Goal: Transaction & Acquisition: Purchase product/service

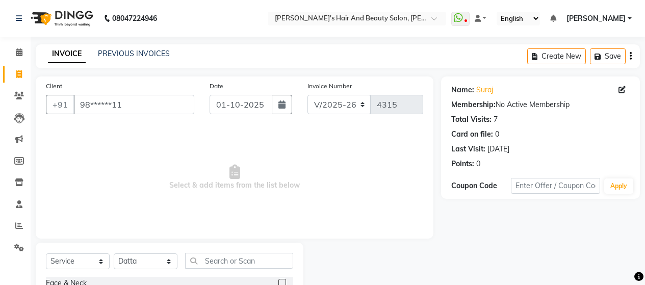
select select "6429"
select select "service"
select select "48826"
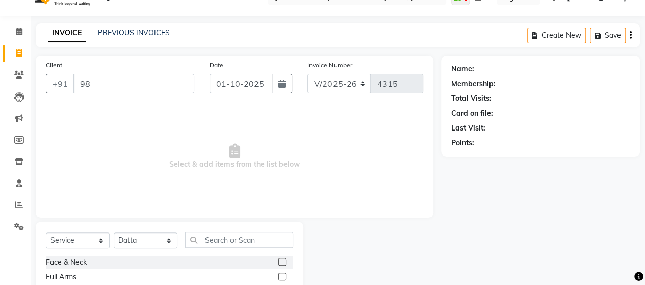
type input "9"
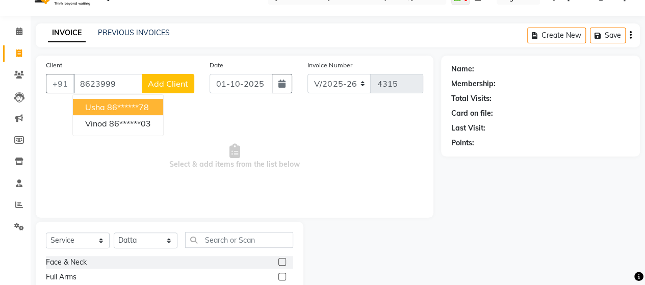
click at [119, 103] on ngb-highlight "86******78" at bounding box center [128, 107] width 42 height 10
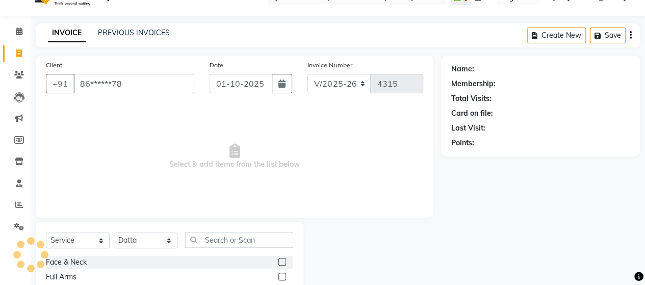
type input "86******78"
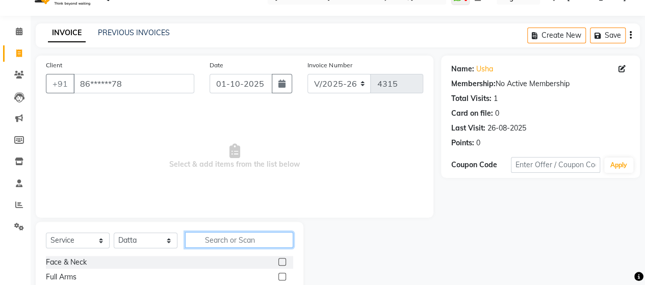
click at [244, 242] on input "text" at bounding box center [239, 240] width 108 height 16
type input "roo"
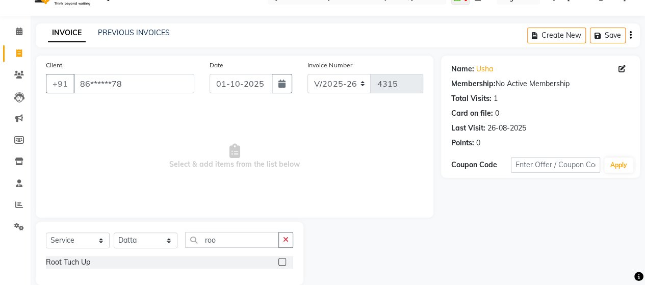
click at [284, 262] on label at bounding box center [283, 262] width 8 height 8
click at [284, 262] on input "checkbox" at bounding box center [282, 262] width 7 height 7
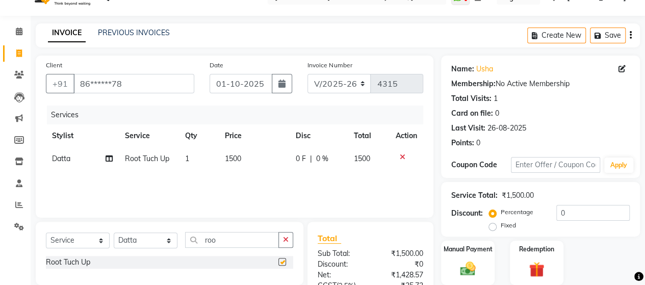
checkbox input "false"
click at [233, 157] on span "1500" at bounding box center [233, 158] width 16 height 9
select select "48826"
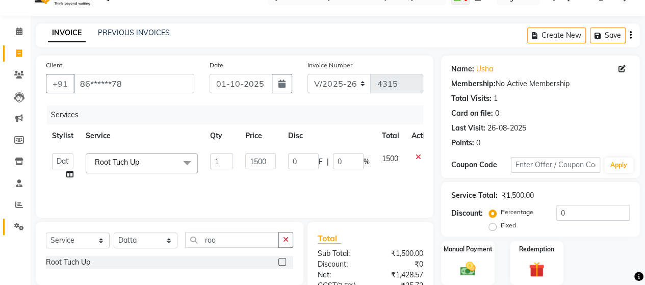
click at [21, 220] on link "Settings" at bounding box center [15, 227] width 24 height 17
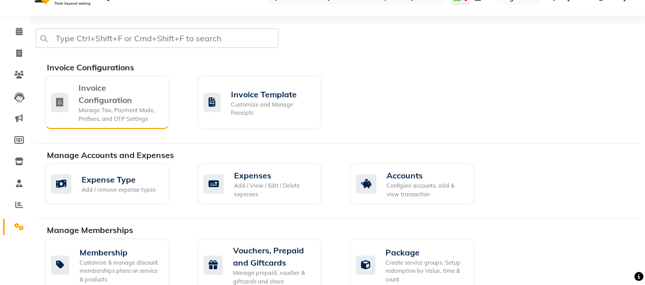
click at [123, 106] on div "Manage Tax, Payment Mode, Prefixes, and OTP Settings" at bounding box center [120, 114] width 82 height 17
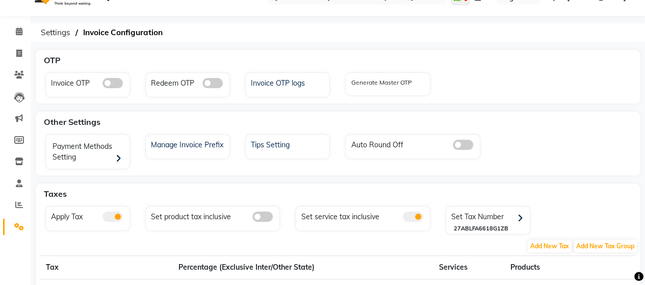
click at [419, 214] on span at bounding box center [413, 217] width 20 height 10
click at [403, 218] on input "checkbox" at bounding box center [403, 218] width 0 height 0
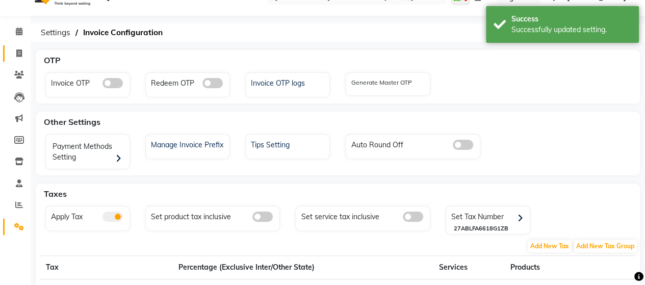
click at [22, 56] on span at bounding box center [19, 54] width 18 height 12
select select "service"
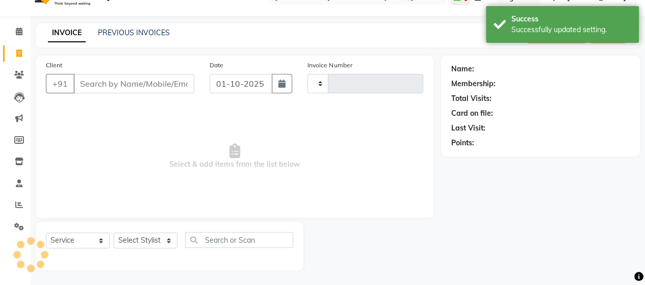
type input "4315"
select select "6429"
click at [88, 84] on input "Client" at bounding box center [133, 83] width 121 height 19
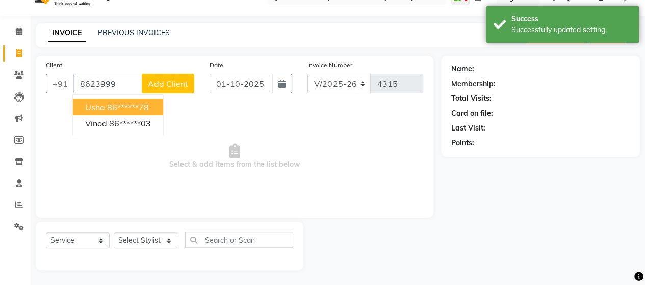
click at [97, 106] on span "Usha" at bounding box center [95, 107] width 20 height 10
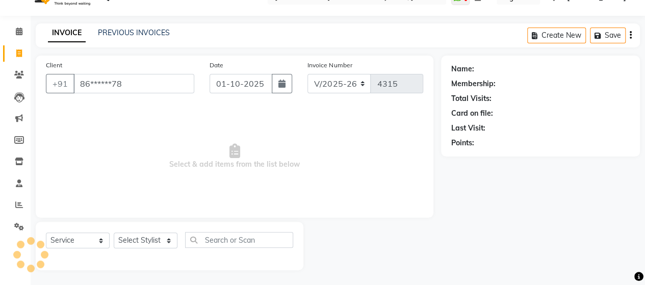
type input "86******78"
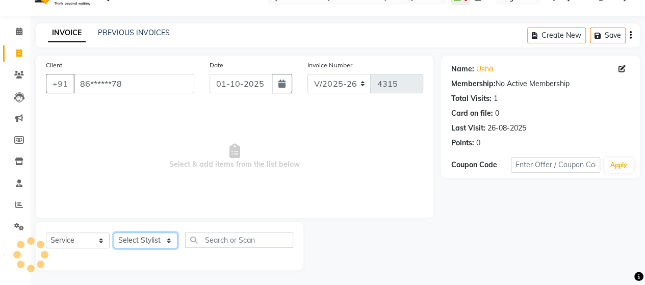
click at [135, 239] on select "Select Stylist Admin Datta Durga [PERSON_NAME] [PERSON_NAME] [PERSON_NAME] Rohit" at bounding box center [146, 241] width 64 height 16
click at [114, 233] on select "Select Stylist Admin Datta Durga [PERSON_NAME] [PERSON_NAME] [PERSON_NAME] Rohit" at bounding box center [146, 241] width 64 height 16
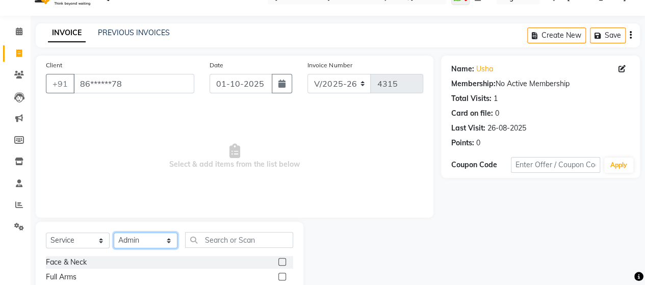
click at [166, 241] on select "Select Stylist Admin Datta Durga [PERSON_NAME] [PERSON_NAME] [PERSON_NAME] Rohit" at bounding box center [146, 241] width 64 height 16
select select "48826"
click at [114, 233] on select "Select Stylist Admin Datta Durga [PERSON_NAME] [PERSON_NAME] [PERSON_NAME] Rohit" at bounding box center [146, 241] width 64 height 16
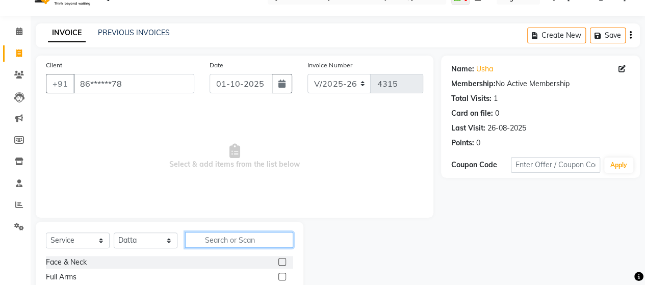
click at [218, 242] on input "text" at bounding box center [239, 240] width 108 height 16
type input "roo"
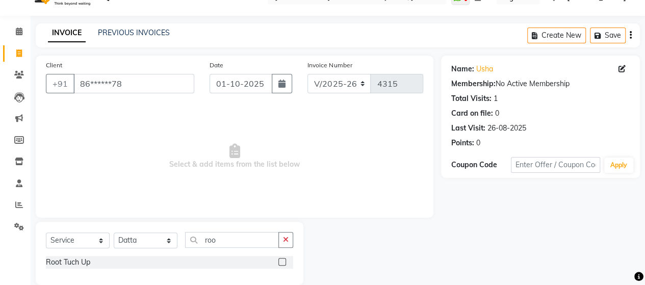
click at [282, 260] on label at bounding box center [283, 262] width 8 height 8
click at [282, 260] on input "checkbox" at bounding box center [282, 262] width 7 height 7
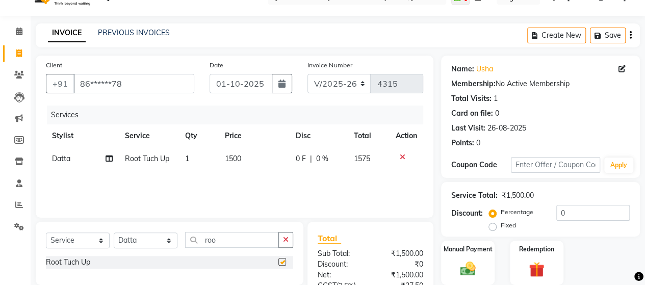
checkbox input "false"
click at [240, 159] on span "1500" at bounding box center [233, 158] width 16 height 9
select select "48826"
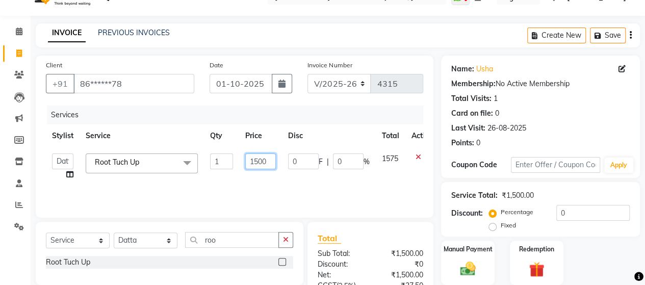
click at [263, 160] on input "1500" at bounding box center [260, 162] width 31 height 16
type input "1050"
click at [281, 193] on div "Services Stylist Service Qty Price Disc Total Action Admin Datta Durga [PERSON_…" at bounding box center [235, 157] width 378 height 102
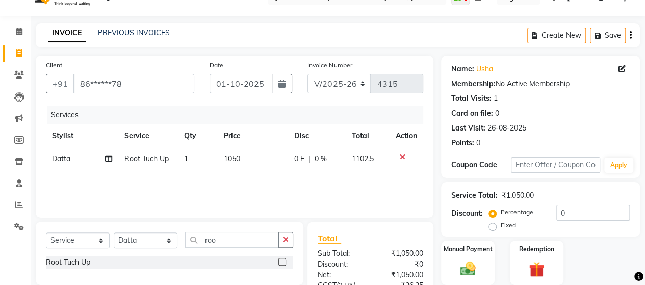
click at [196, 160] on td "1" at bounding box center [198, 158] width 40 height 23
select select "48826"
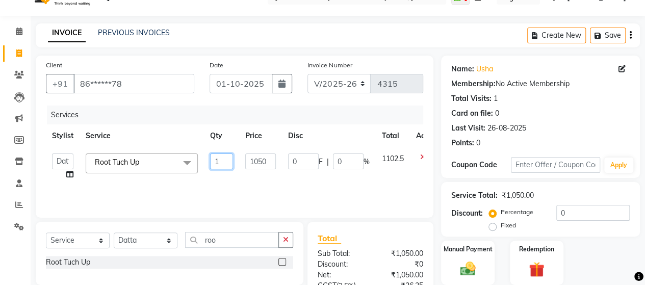
click at [224, 159] on input "1" at bounding box center [221, 162] width 23 height 16
type input "5"
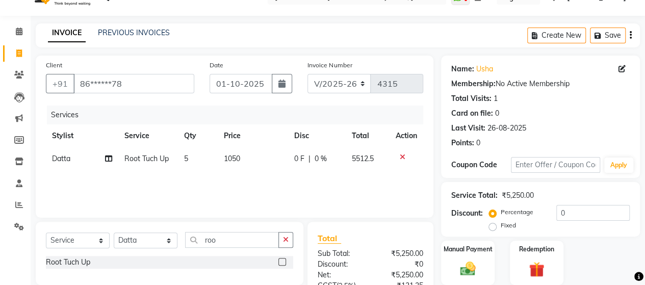
click at [235, 184] on div "Services Stylist Service Qty Price Disc Total Action Datta Root Tuch Up 5 1050 …" at bounding box center [235, 157] width 378 height 102
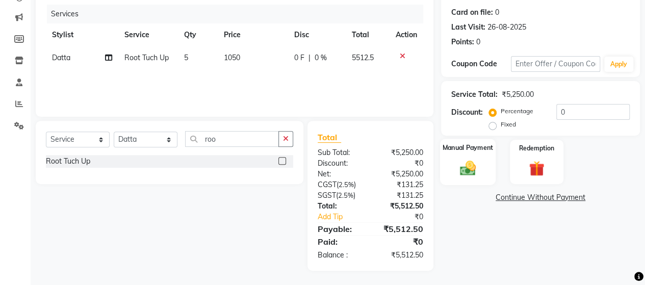
click at [480, 170] on img at bounding box center [468, 168] width 26 height 18
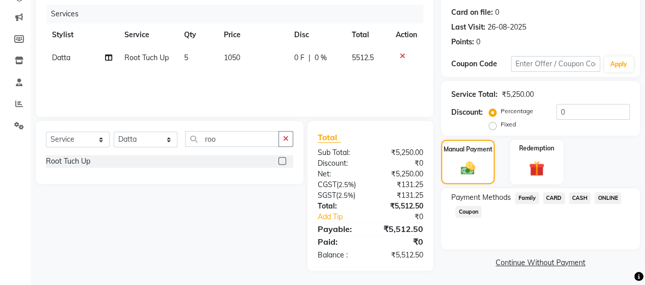
click at [561, 198] on span "CARD" at bounding box center [554, 198] width 22 height 12
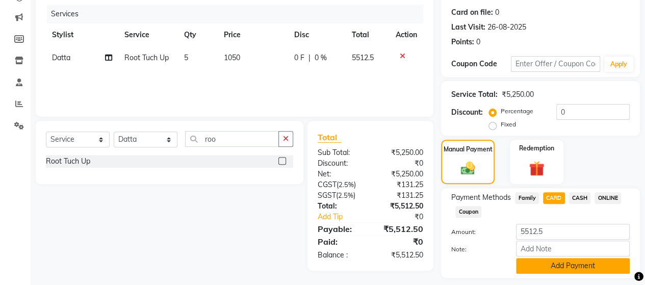
click at [553, 261] on button "Add Payment" at bounding box center [573, 266] width 114 height 16
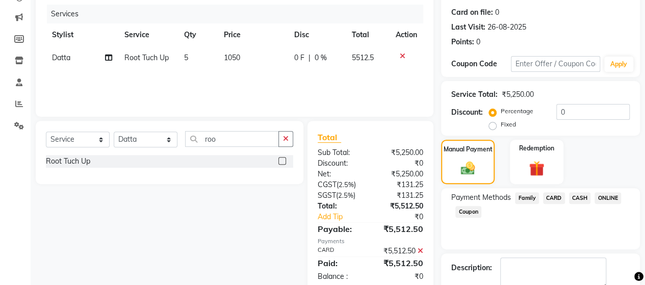
scroll to position [179, 0]
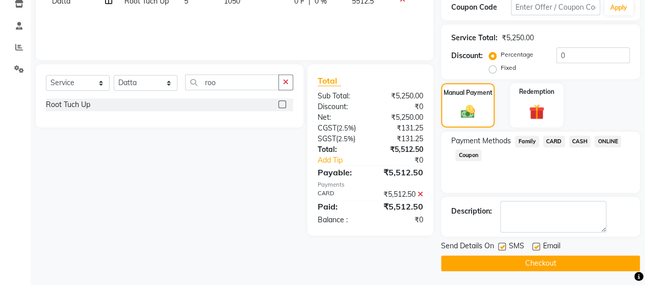
click at [560, 262] on button "Checkout" at bounding box center [540, 264] width 199 height 16
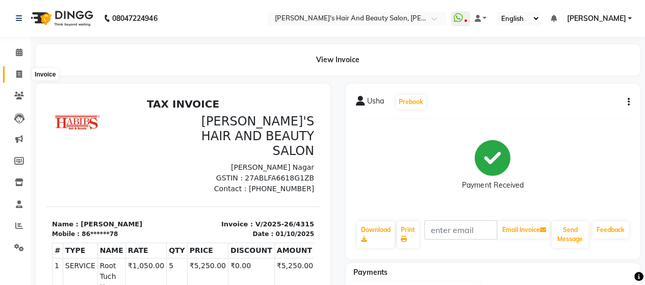
click at [20, 73] on icon at bounding box center [19, 74] width 6 height 8
select select "service"
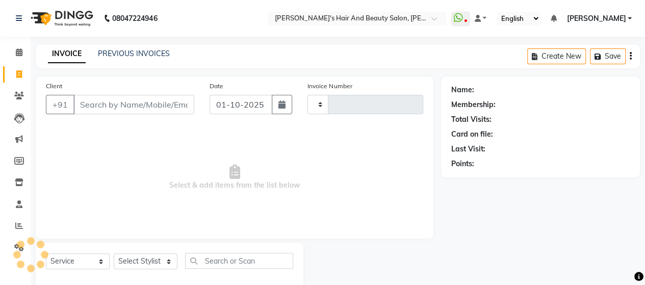
type input "4316"
select select "6429"
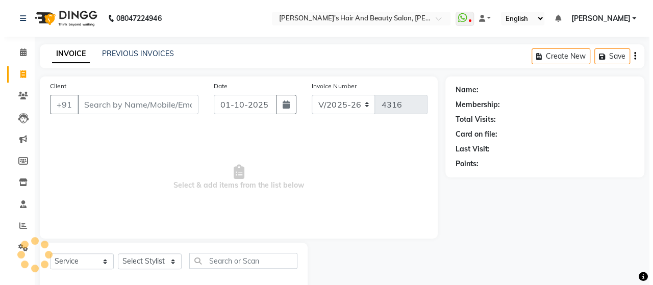
scroll to position [21, 0]
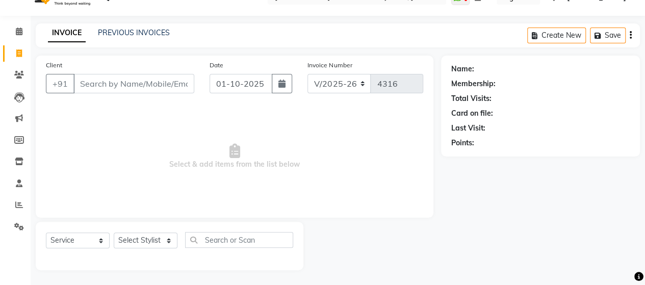
click at [81, 90] on input "Client" at bounding box center [133, 83] width 121 height 19
type input "84774820821"
click at [161, 82] on span "Add Client" at bounding box center [168, 84] width 40 height 10
select select "22"
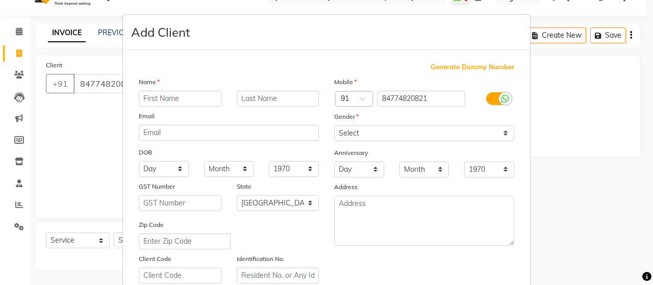
click at [171, 103] on input "text" at bounding box center [180, 99] width 83 height 16
type input "Sadhana"
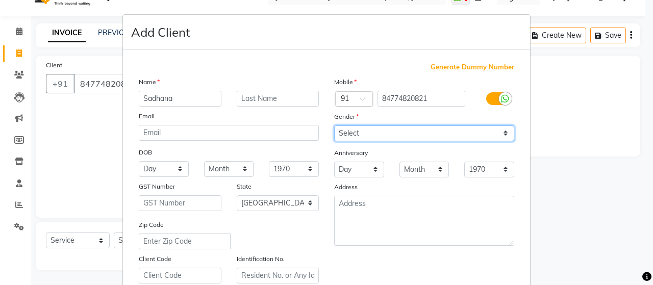
click at [367, 136] on select "Select [DEMOGRAPHIC_DATA] [DEMOGRAPHIC_DATA] Other Prefer Not To Say" at bounding box center [424, 134] width 180 height 16
select select "[DEMOGRAPHIC_DATA]"
click at [334, 126] on select "Select [DEMOGRAPHIC_DATA] [DEMOGRAPHIC_DATA] Other Prefer Not To Say" at bounding box center [424, 134] width 180 height 16
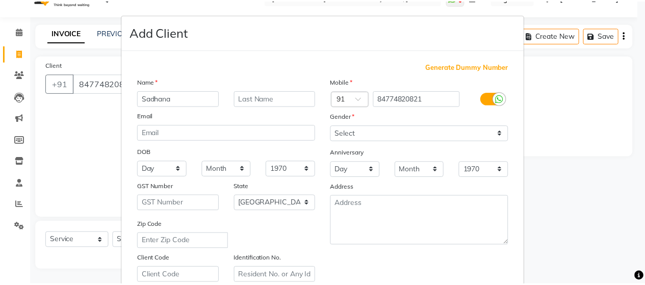
scroll to position [184, 0]
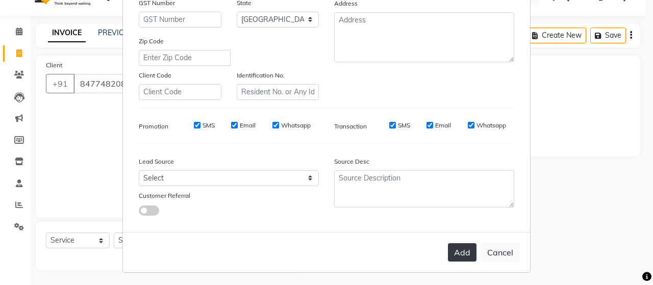
click at [458, 259] on button "Add" at bounding box center [462, 252] width 29 height 18
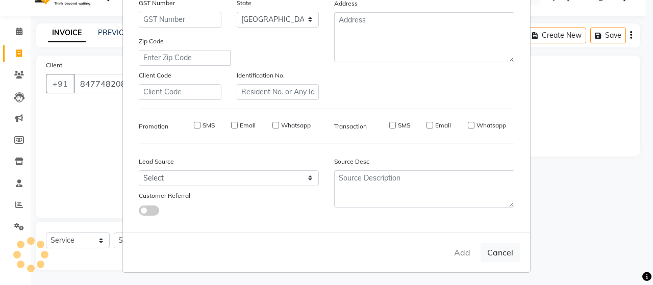
type input "84*******21"
select select
select select "null"
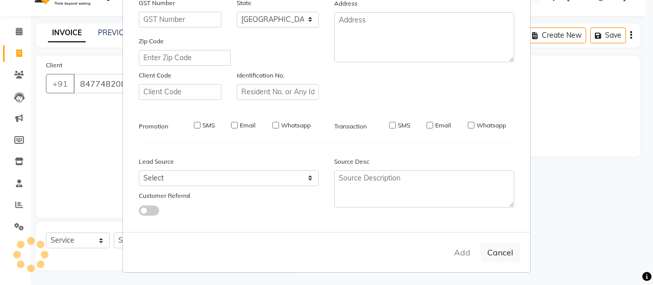
select select
checkbox input "false"
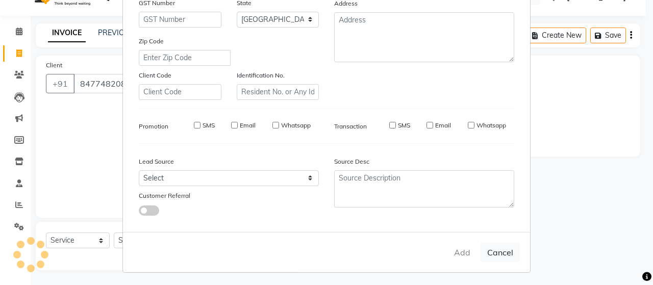
checkbox input "false"
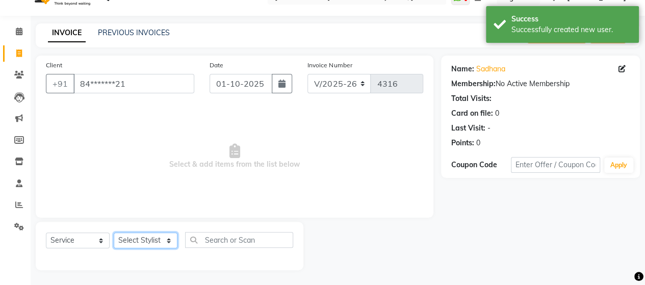
click at [166, 236] on select "Select Stylist Admin Datta Durga [PERSON_NAME] [PERSON_NAME] [PERSON_NAME] Rohit" at bounding box center [146, 241] width 64 height 16
select select "48829"
click at [114, 233] on select "Select Stylist Admin Datta Durga [PERSON_NAME] [PERSON_NAME] [PERSON_NAME] Rohit" at bounding box center [146, 241] width 64 height 16
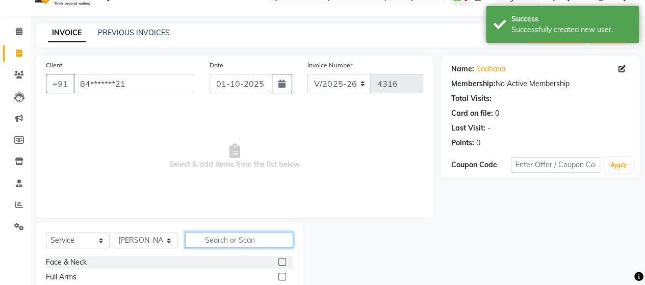
click at [229, 240] on input "text" at bounding box center [239, 240] width 108 height 16
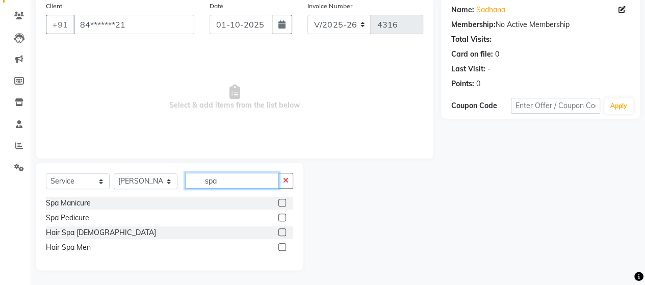
type input "spa"
click at [281, 229] on label at bounding box center [283, 233] width 8 height 8
click at [281, 230] on input "checkbox" at bounding box center [282, 233] width 7 height 7
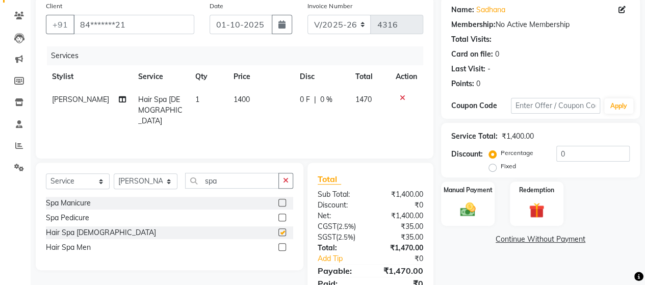
checkbox input "false"
click at [237, 98] on span "1400" at bounding box center [242, 99] width 16 height 9
select select "48829"
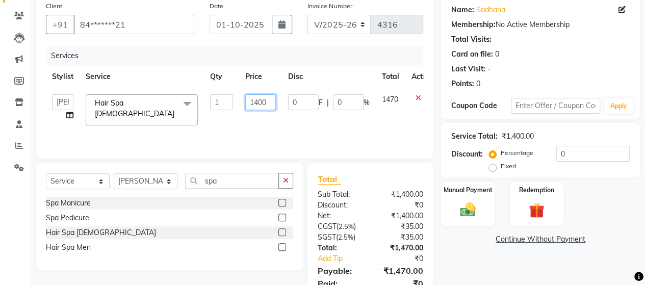
click at [262, 103] on input "1400" at bounding box center [260, 102] width 31 height 16
type input "1190"
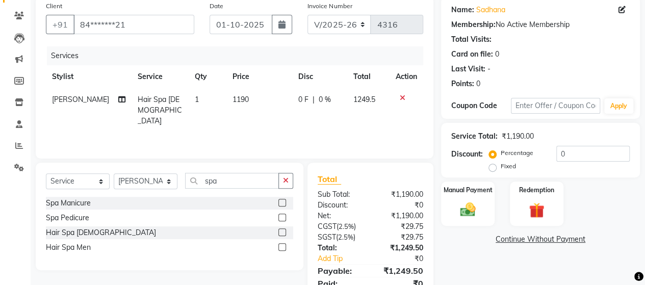
click at [271, 123] on div "Services Stylist Service Qty Price Disc Total Action [PERSON_NAME] Hair Spa [DE…" at bounding box center [235, 97] width 378 height 102
click at [462, 213] on img at bounding box center [468, 210] width 26 height 18
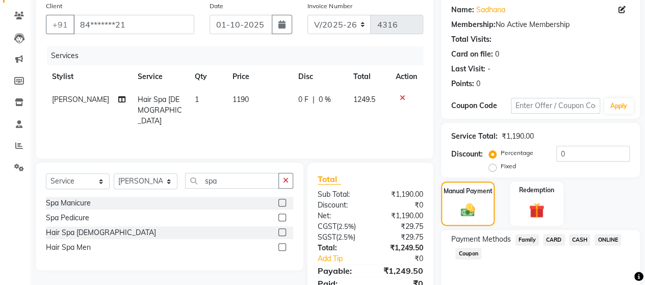
click at [607, 239] on span "ONLINE" at bounding box center [608, 240] width 27 height 12
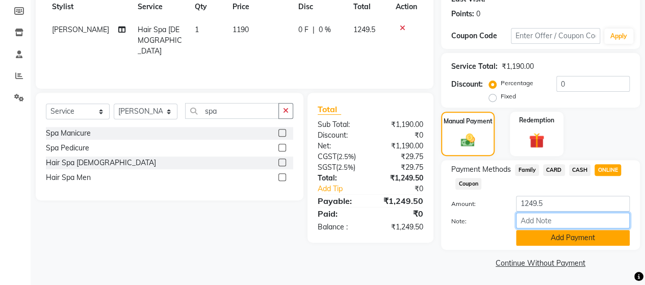
click at [581, 231] on div "Amount: 1249.5 Note: Add Payment" at bounding box center [541, 221] width 179 height 50
click at [581, 231] on button "Add Payment" at bounding box center [573, 238] width 114 height 16
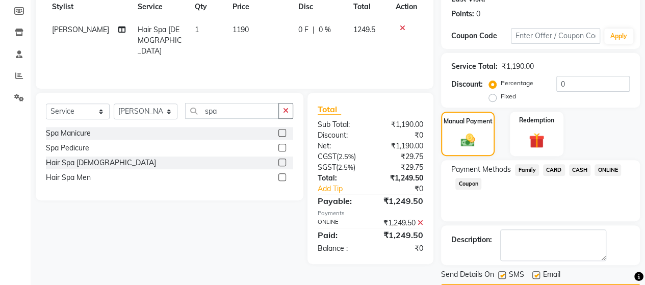
scroll to position [179, 0]
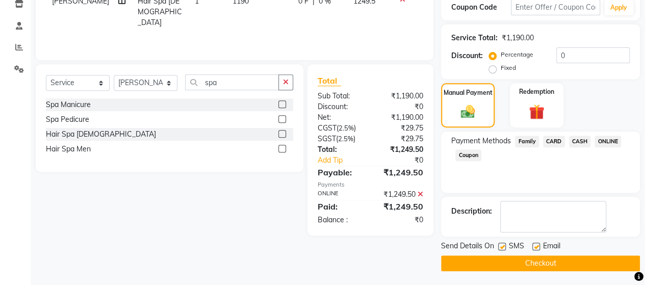
click at [574, 267] on button "Checkout" at bounding box center [540, 264] width 199 height 16
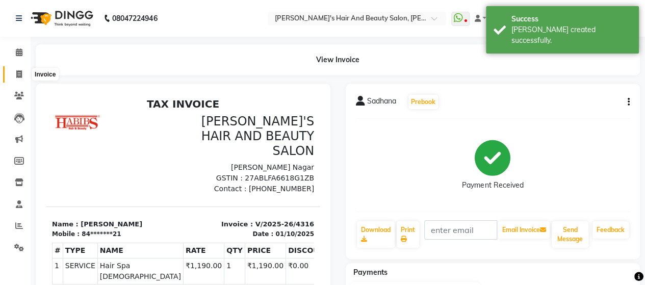
click at [20, 74] on icon at bounding box center [19, 74] width 6 height 8
select select "service"
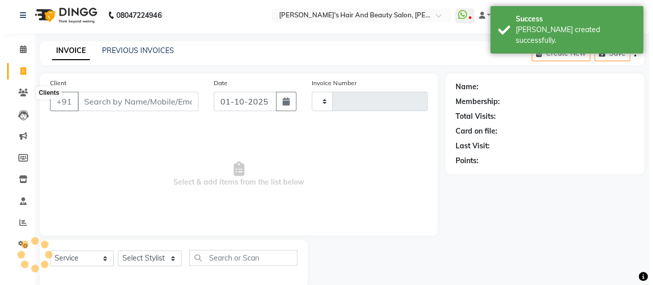
scroll to position [21, 0]
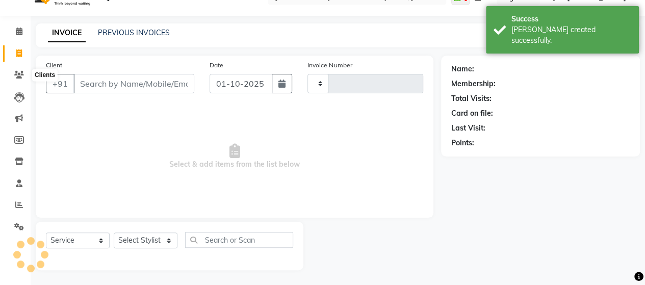
type input "4317"
select select "6429"
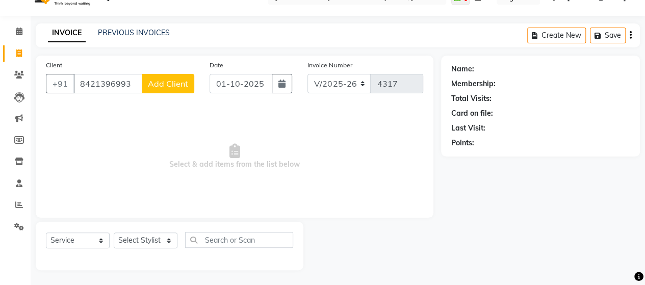
type input "8421396993"
click at [170, 82] on span "Add Client" at bounding box center [168, 84] width 40 height 10
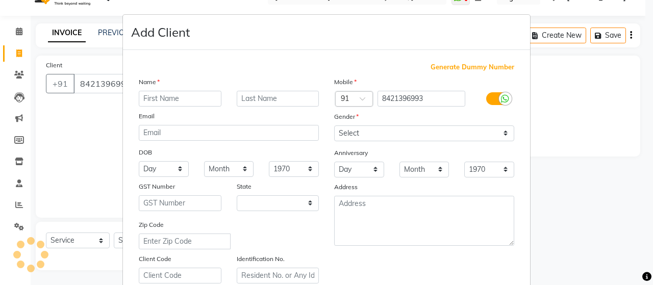
select select "22"
click at [169, 100] on input "text" at bounding box center [180, 99] width 83 height 16
type input "G"
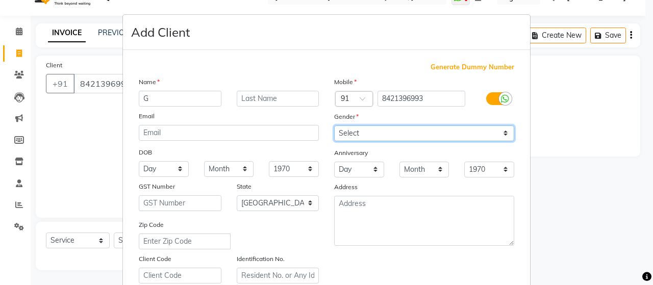
click at [342, 132] on select "Select [DEMOGRAPHIC_DATA] [DEMOGRAPHIC_DATA] Other Prefer Not To Say" at bounding box center [424, 134] width 180 height 16
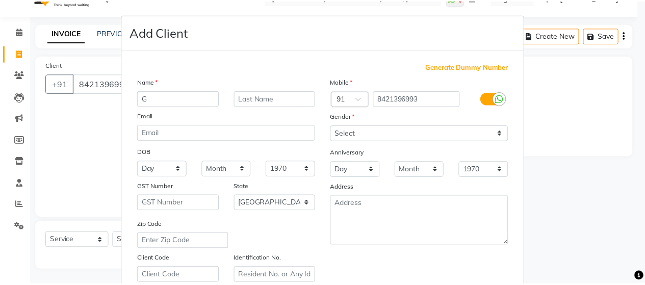
scroll to position [184, 0]
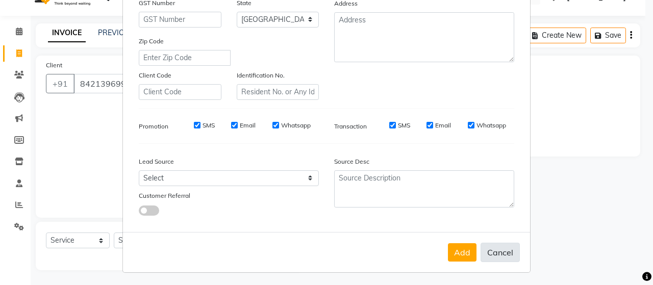
click at [495, 248] on button "Cancel" at bounding box center [500, 252] width 39 height 19
select select
select select "null"
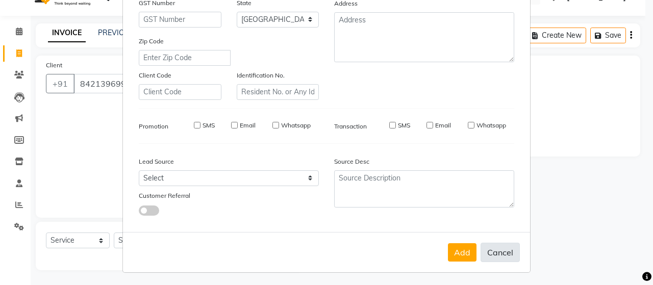
select select
checkbox input "false"
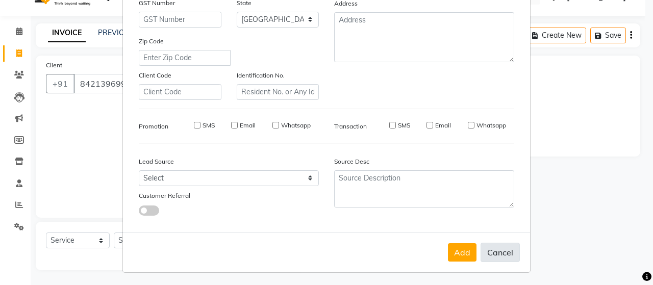
checkbox input "false"
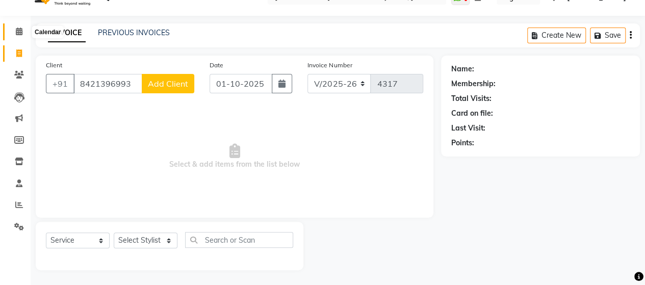
click at [19, 32] on icon at bounding box center [19, 32] width 7 height 8
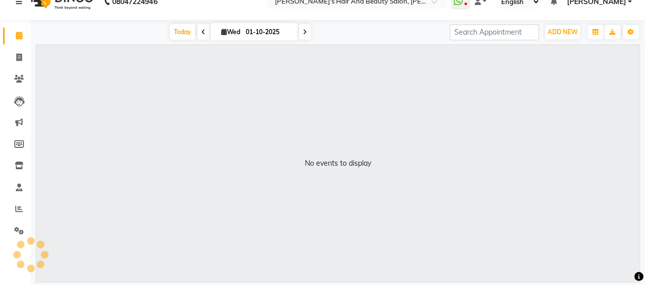
scroll to position [16, 0]
click at [18, 55] on icon at bounding box center [19, 58] width 6 height 8
select select "service"
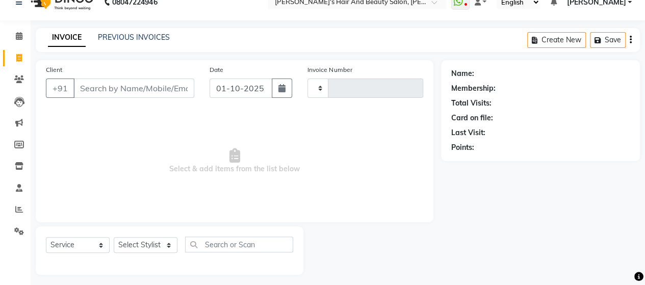
type input "4317"
select select "6429"
click at [116, 90] on input "Client" at bounding box center [133, 88] width 121 height 19
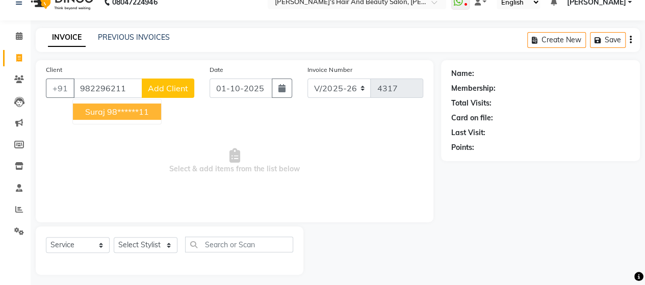
click at [131, 112] on ngb-highlight "98******11" at bounding box center [128, 112] width 42 height 10
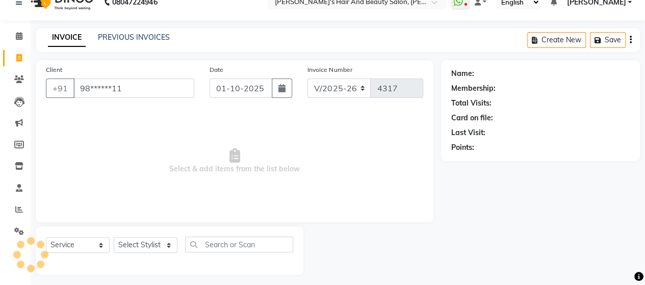
type input "98******11"
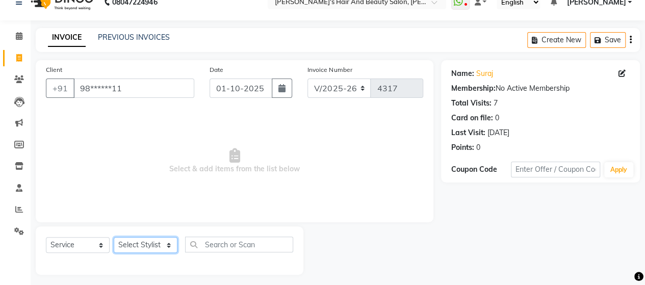
click at [147, 248] on select "Select Stylist Admin Datta Durga [PERSON_NAME] [PERSON_NAME] [PERSON_NAME] Rohit" at bounding box center [146, 245] width 64 height 16
select select "48826"
click at [114, 237] on select "Select Stylist Admin Datta Durga [PERSON_NAME] [PERSON_NAME] [PERSON_NAME] Rohit" at bounding box center [146, 245] width 64 height 16
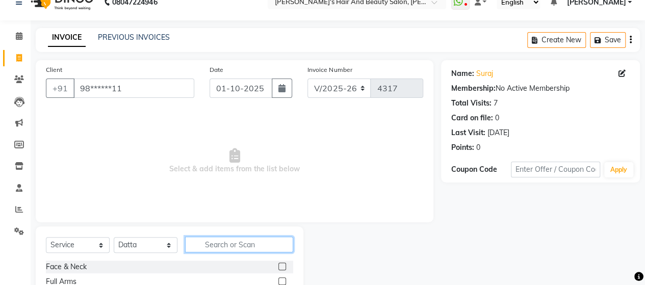
click at [213, 245] on input "text" at bounding box center [239, 245] width 108 height 16
type input "DRY"
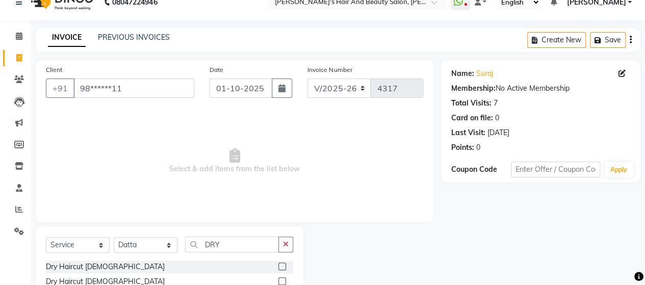
click at [283, 283] on label at bounding box center [283, 282] width 8 height 8
click at [283, 283] on input "checkbox" at bounding box center [282, 282] width 7 height 7
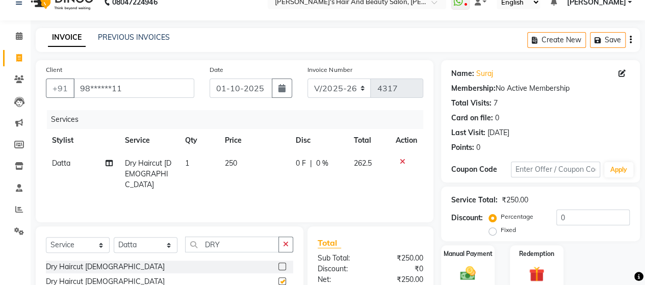
checkbox input "false"
click at [255, 253] on div "Select Service Product Membership Package Voucher Prepaid Gift Card Select Styl…" at bounding box center [169, 249] width 247 height 24
click at [244, 241] on input "DRY" at bounding box center [232, 245] width 94 height 16
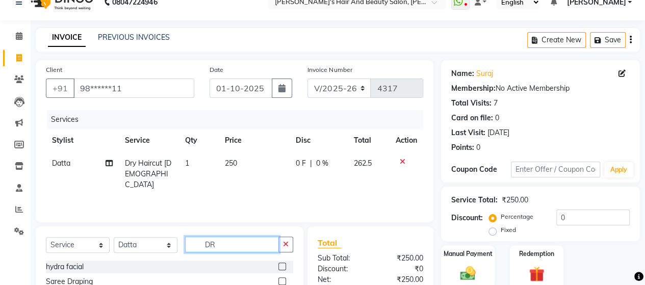
type input "D"
type input "B TR"
click at [284, 265] on label at bounding box center [283, 267] width 8 height 8
click at [284, 265] on input "checkbox" at bounding box center [282, 267] width 7 height 7
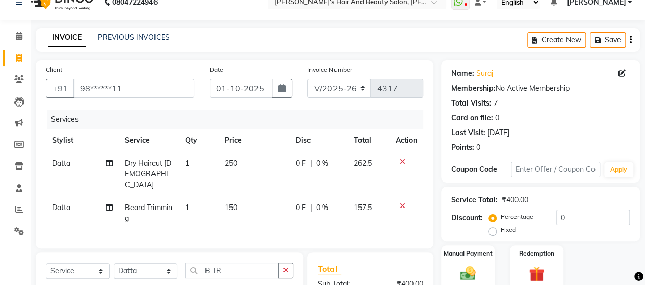
checkbox input "false"
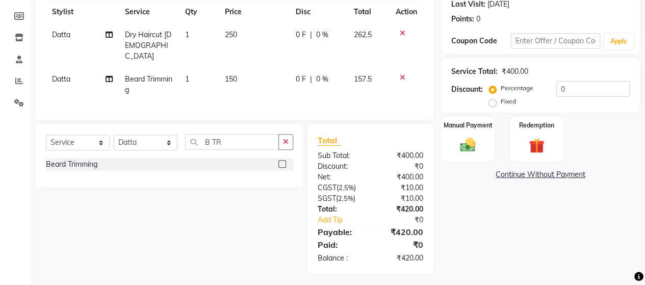
click at [231, 46] on td "250" at bounding box center [253, 45] width 71 height 44
select select "48826"
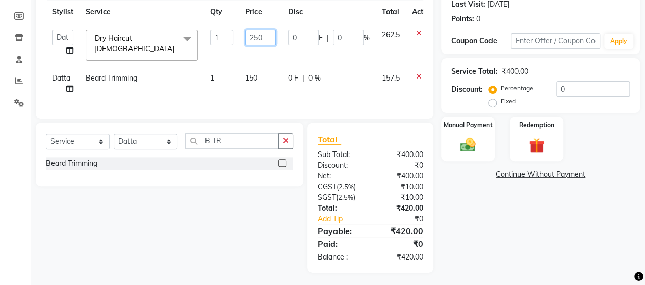
click at [260, 34] on input "250" at bounding box center [260, 38] width 31 height 16
type input "240"
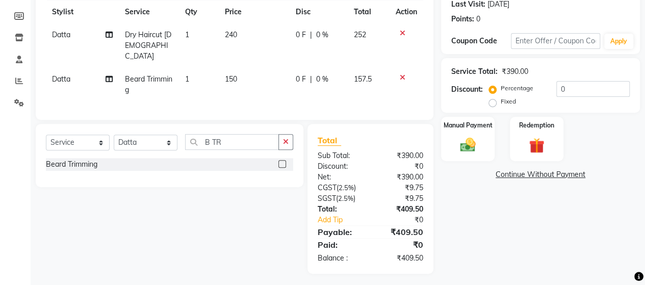
click at [258, 68] on td "150" at bounding box center [253, 85] width 71 height 34
select select "48826"
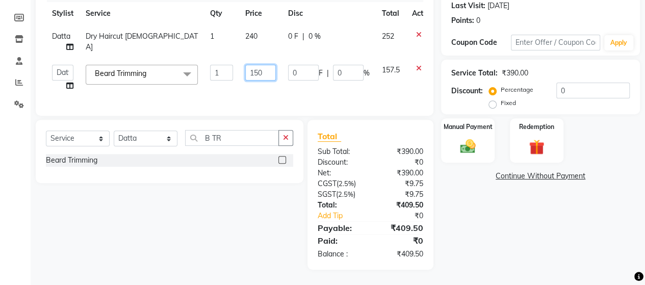
click at [260, 71] on input "150" at bounding box center [260, 73] width 31 height 16
type input "142"
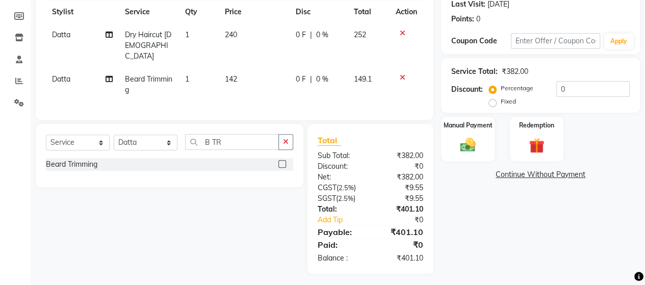
click at [269, 84] on td "142" at bounding box center [253, 85] width 71 height 34
select select "48826"
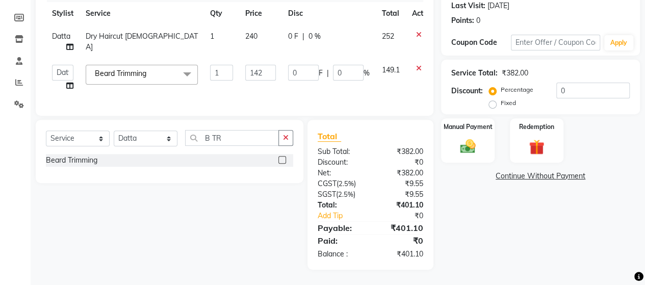
click at [262, 47] on td "240" at bounding box center [260, 42] width 43 height 34
select select "48826"
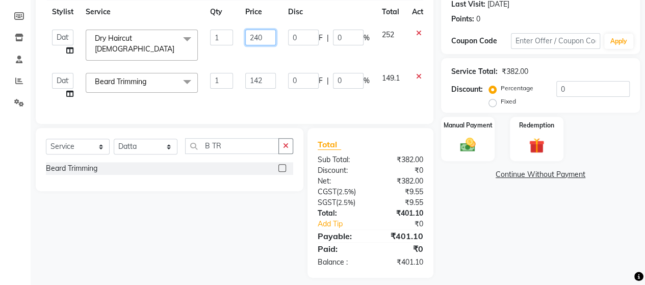
click at [265, 30] on input "240" at bounding box center [260, 38] width 31 height 16
type input "239"
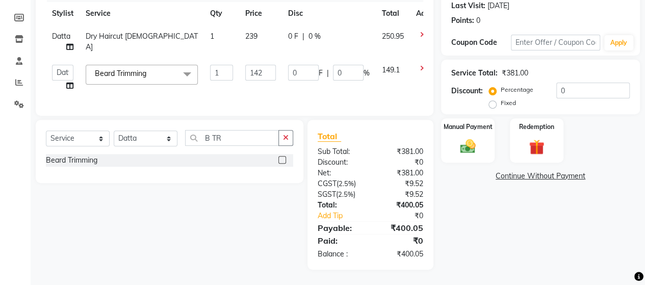
click at [274, 58] on tbody "Datta Dry Haircut [DEMOGRAPHIC_DATA] 1 239 0 F | 0 % 250.95 Admin Datta Durga […" at bounding box center [245, 61] width 398 height 72
click at [462, 138] on img at bounding box center [468, 146] width 26 height 18
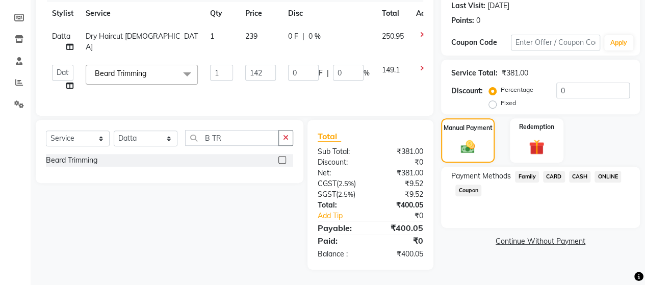
click at [617, 175] on span "ONLINE" at bounding box center [608, 177] width 27 height 12
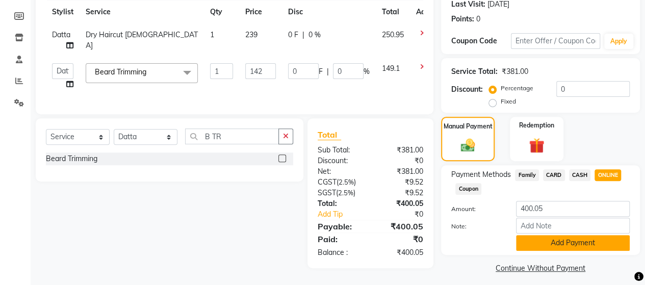
click at [584, 236] on button "Add Payment" at bounding box center [573, 243] width 114 height 16
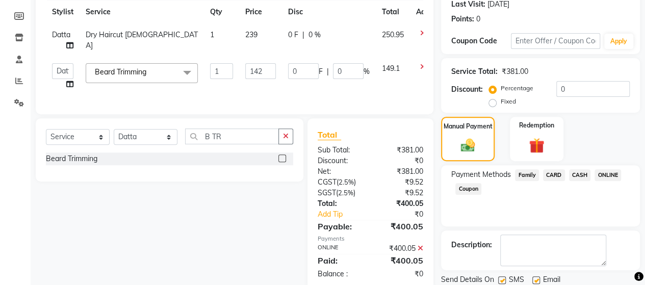
scroll to position [179, 0]
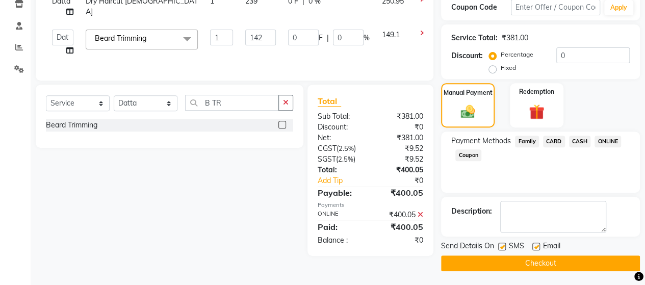
click at [564, 261] on button "Checkout" at bounding box center [540, 264] width 199 height 16
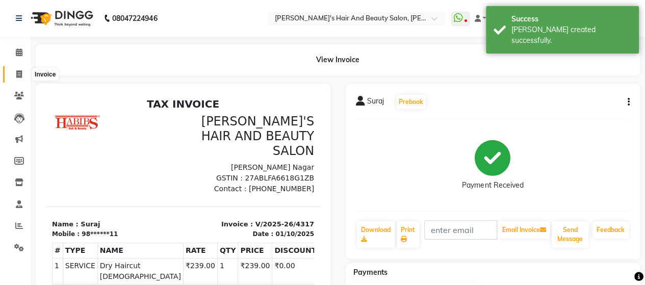
click at [14, 74] on span at bounding box center [19, 75] width 18 height 12
select select "6429"
select select "service"
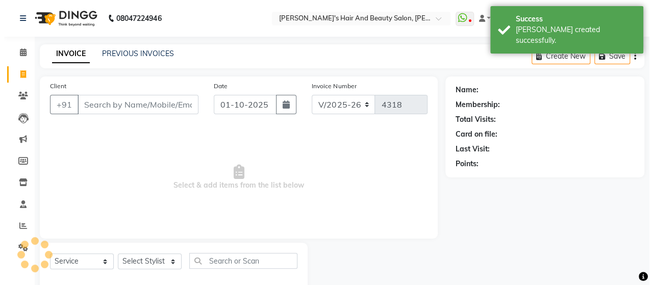
scroll to position [21, 0]
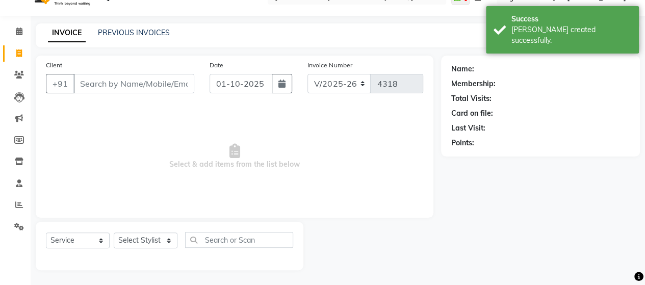
click at [112, 82] on input "Client" at bounding box center [133, 83] width 121 height 19
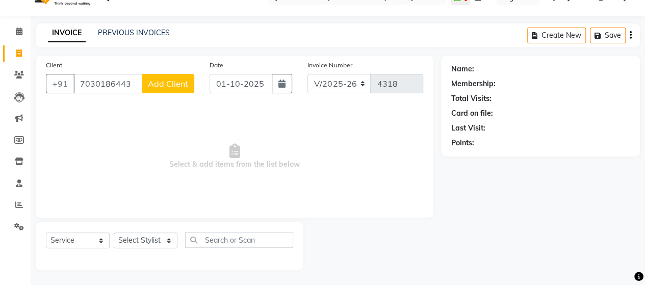
type input "7030186443"
click at [183, 85] on span "Add Client" at bounding box center [168, 84] width 40 height 10
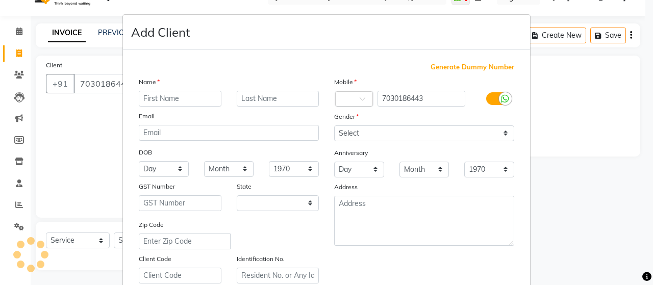
select select "22"
click at [194, 98] on input "text" at bounding box center [180, 99] width 83 height 16
type input "[PERSON_NAME]"
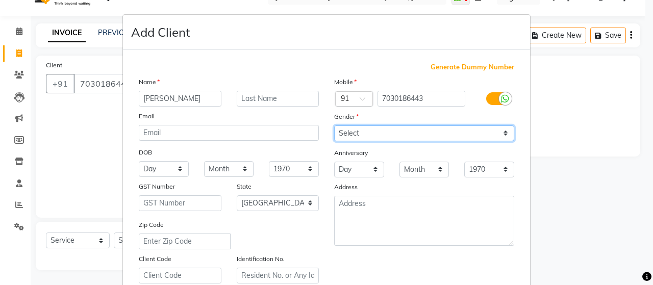
click at [372, 133] on select "Select [DEMOGRAPHIC_DATA] [DEMOGRAPHIC_DATA] Other Prefer Not To Say" at bounding box center [424, 134] width 180 height 16
select select "[DEMOGRAPHIC_DATA]"
click at [334, 126] on select "Select [DEMOGRAPHIC_DATA] [DEMOGRAPHIC_DATA] Other Prefer Not To Say" at bounding box center [424, 134] width 180 height 16
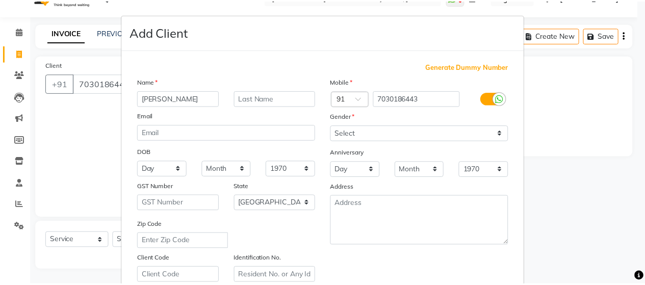
scroll to position [184, 0]
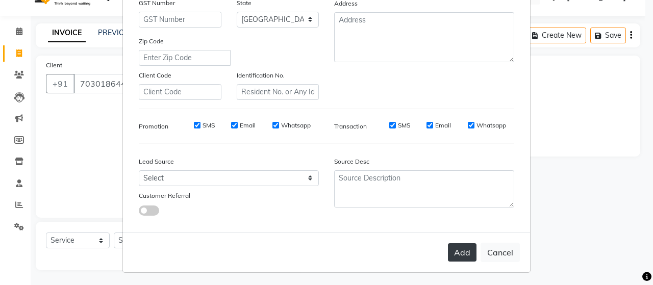
click at [460, 251] on button "Add" at bounding box center [462, 252] width 29 height 18
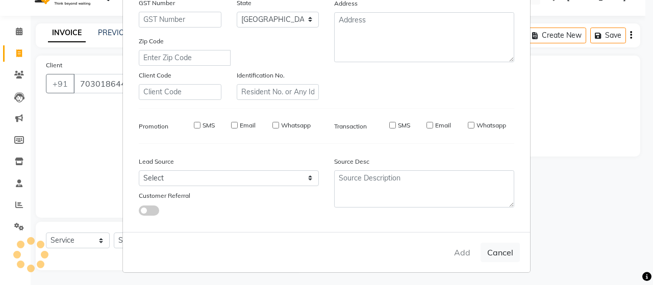
type input "70******43"
select select
select select "null"
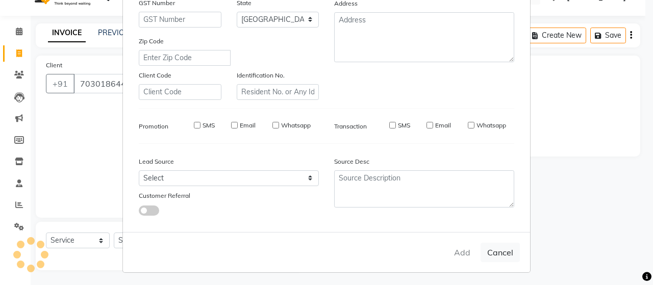
select select
checkbox input "false"
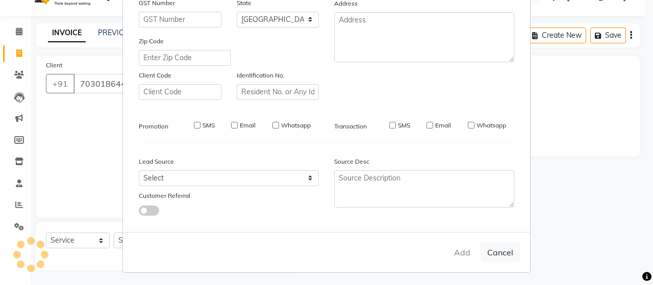
checkbox input "false"
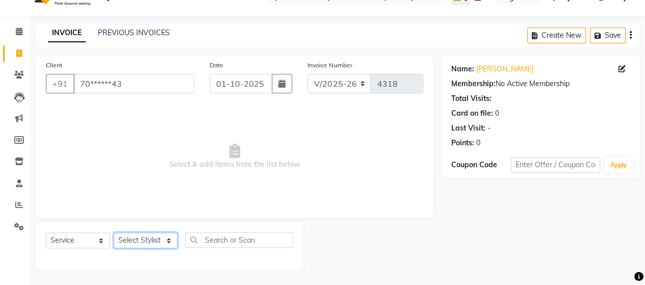
click at [138, 234] on select "Select Stylist Admin Datta Durga [PERSON_NAME] [PERSON_NAME] [PERSON_NAME] Rohit" at bounding box center [146, 241] width 64 height 16
select select "58673"
click at [114, 233] on select "Select Stylist Admin Datta Durga [PERSON_NAME] [PERSON_NAME] [PERSON_NAME] Rohit" at bounding box center [146, 241] width 64 height 16
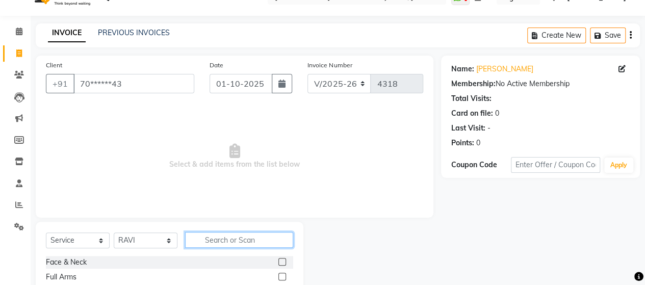
click at [217, 241] on input "text" at bounding box center [239, 240] width 108 height 16
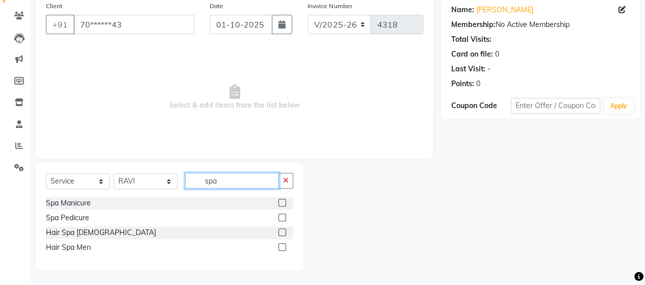
type input "spa"
click at [285, 232] on label at bounding box center [283, 233] width 8 height 8
click at [285, 232] on input "checkbox" at bounding box center [282, 233] width 7 height 7
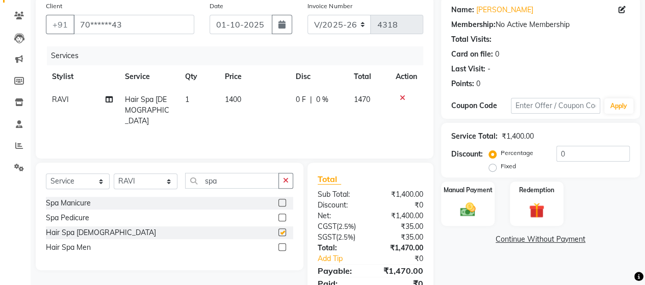
checkbox input "false"
click at [240, 104] on td "1400" at bounding box center [254, 110] width 71 height 44
select select "58673"
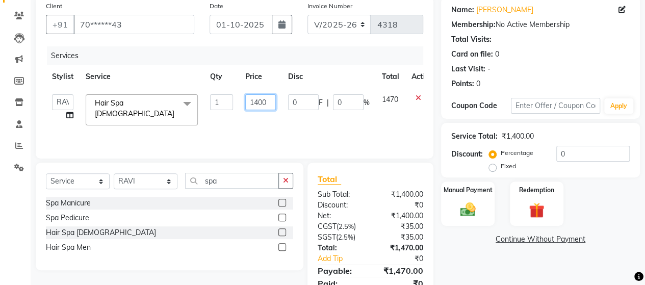
click at [266, 101] on input "1400" at bounding box center [260, 102] width 31 height 16
type input "1285"
click at [276, 126] on div "Services Stylist Service Qty Price Disc Total Action Admin Datta Durga [PERSON_…" at bounding box center [235, 97] width 378 height 102
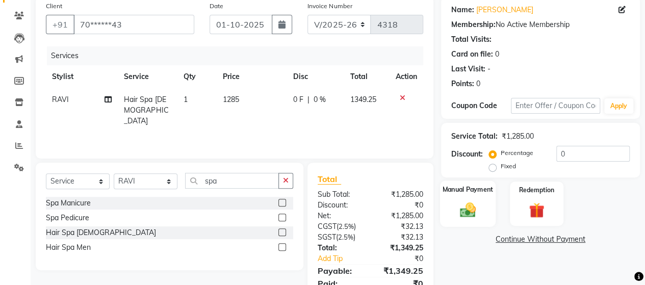
click at [466, 215] on img at bounding box center [468, 210] width 26 height 18
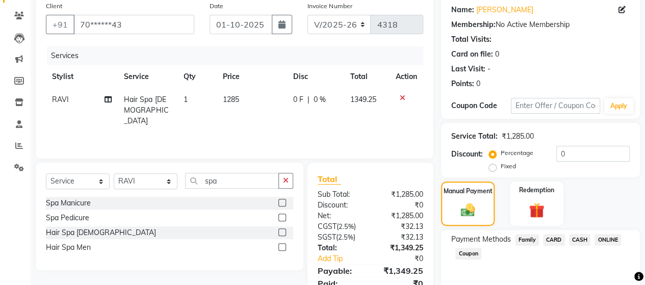
click at [603, 236] on span "ONLINE" at bounding box center [608, 240] width 27 height 12
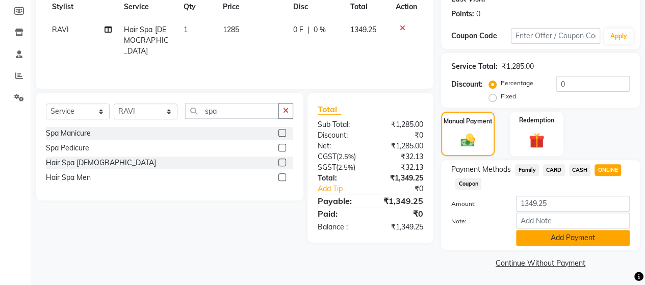
click at [597, 238] on button "Add Payment" at bounding box center [573, 238] width 114 height 16
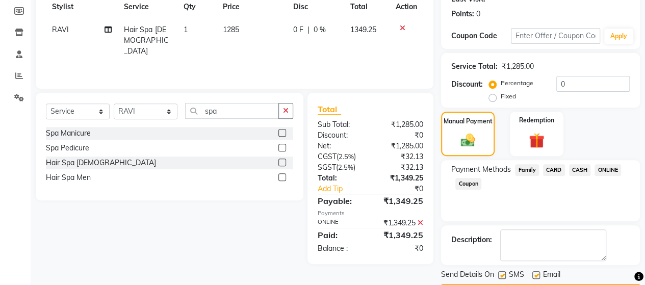
scroll to position [179, 0]
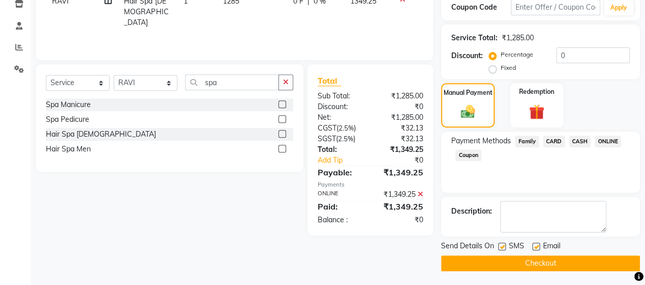
click at [597, 268] on button "Checkout" at bounding box center [540, 264] width 199 height 16
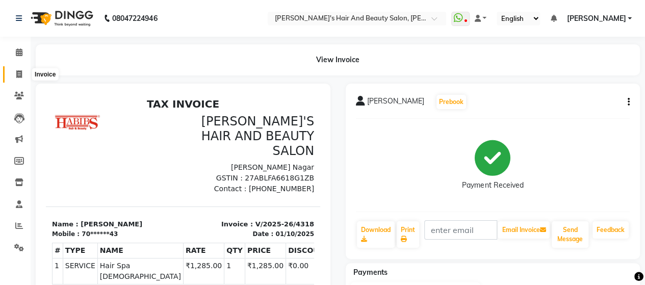
click at [17, 78] on icon at bounding box center [19, 74] width 6 height 8
select select "service"
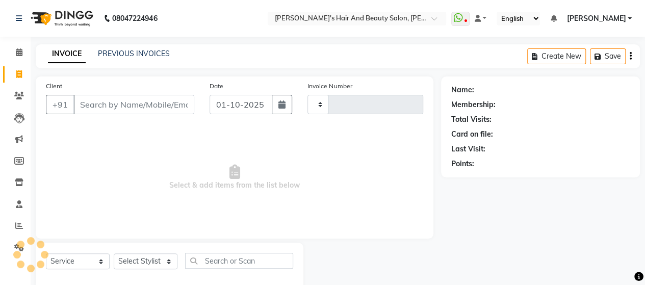
scroll to position [21, 0]
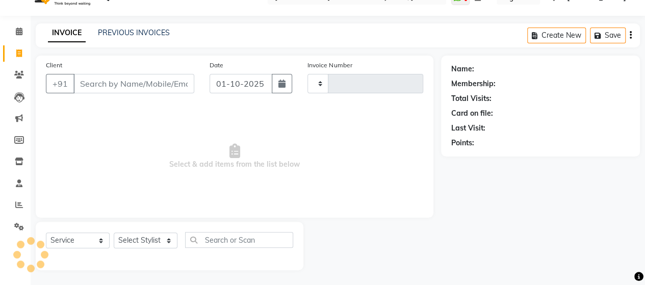
type input "4319"
select select "6429"
click at [107, 89] on input "Client" at bounding box center [133, 83] width 121 height 19
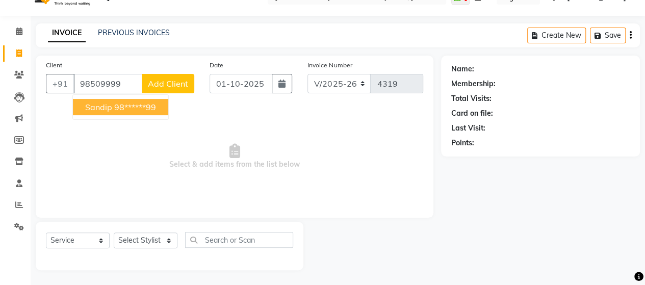
click at [130, 108] on ngb-highlight "98******99" at bounding box center [135, 107] width 42 height 10
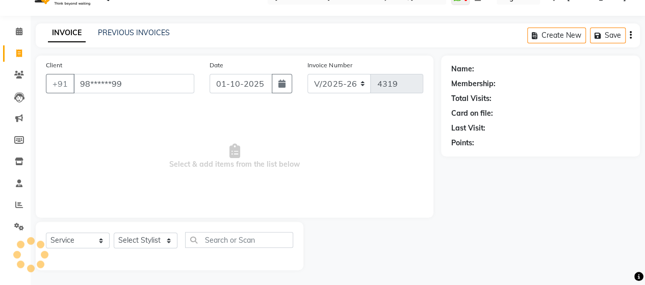
type input "98******99"
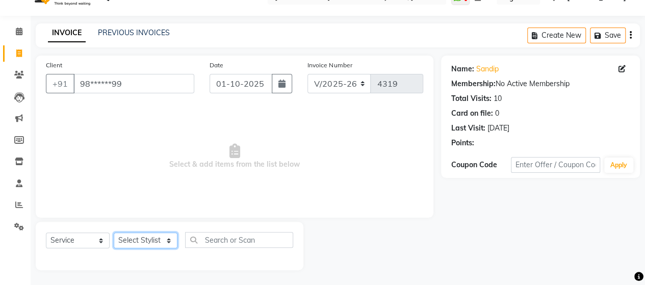
click at [137, 236] on select "Select Stylist Admin Datta Durga [PERSON_NAME] [PERSON_NAME] [PERSON_NAME] Rohit" at bounding box center [146, 241] width 64 height 16
select select "62464"
click at [114, 233] on select "Select Stylist Admin Datta Durga [PERSON_NAME] [PERSON_NAME] [PERSON_NAME] Rohit" at bounding box center [146, 241] width 64 height 16
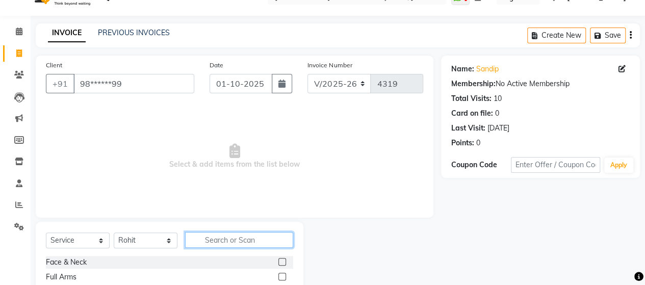
click at [211, 237] on input "text" at bounding box center [239, 240] width 108 height 16
type input "glo"
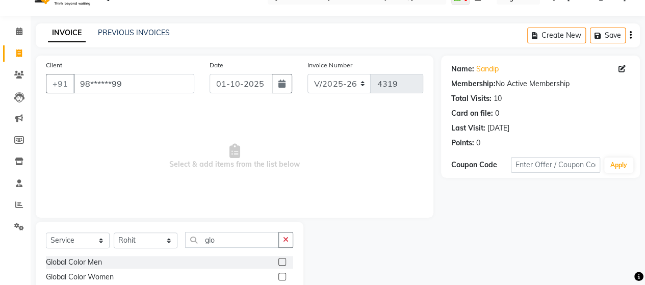
click at [284, 261] on label at bounding box center [283, 262] width 8 height 8
click at [284, 261] on input "checkbox" at bounding box center [282, 262] width 7 height 7
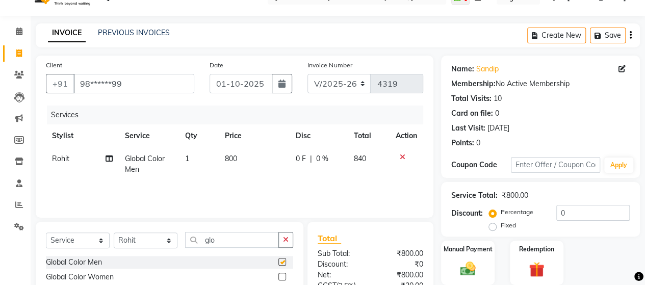
checkbox input "false"
click at [241, 157] on td "800" at bounding box center [254, 164] width 71 height 34
select select "62464"
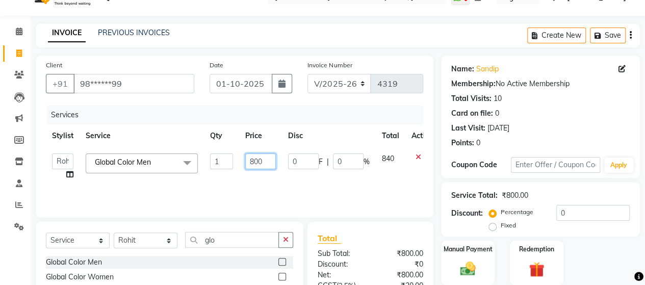
click at [255, 160] on input "800" at bounding box center [260, 162] width 31 height 16
type input "700"
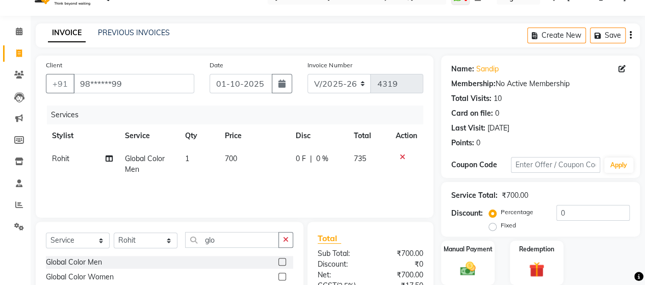
click at [251, 178] on td "700" at bounding box center [254, 164] width 71 height 34
select select "62464"
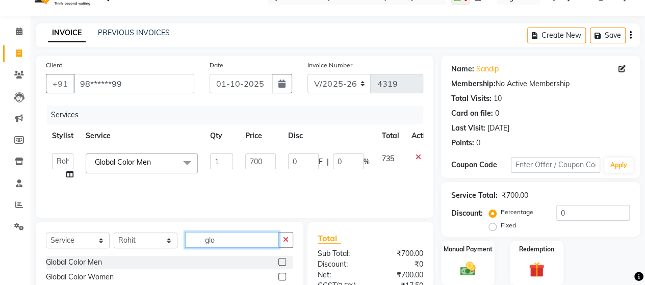
click at [243, 242] on input "glo" at bounding box center [232, 240] width 94 height 16
type input "g"
type input "b tr"
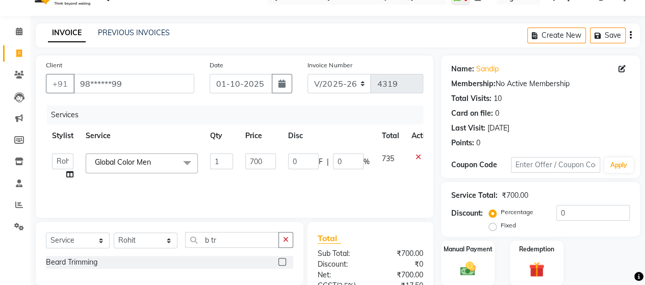
click at [282, 258] on label at bounding box center [283, 262] width 8 height 8
click at [282, 259] on input "checkbox" at bounding box center [282, 262] width 7 height 7
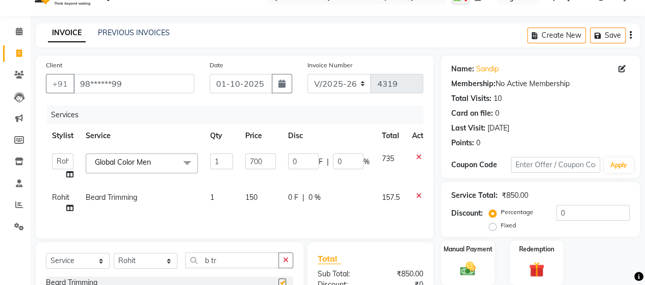
checkbox input "false"
click at [299, 205] on td "0 F | 0 %" at bounding box center [329, 203] width 94 height 34
select select "62464"
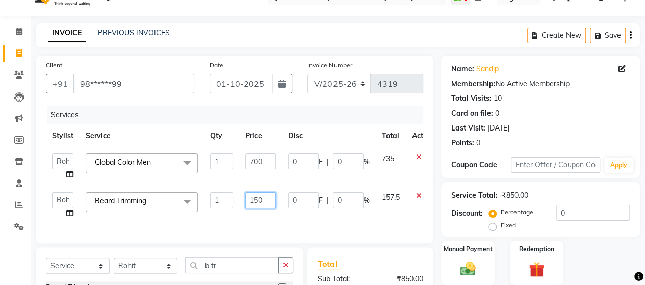
click at [266, 201] on input "150" at bounding box center [260, 200] width 31 height 16
type input "143"
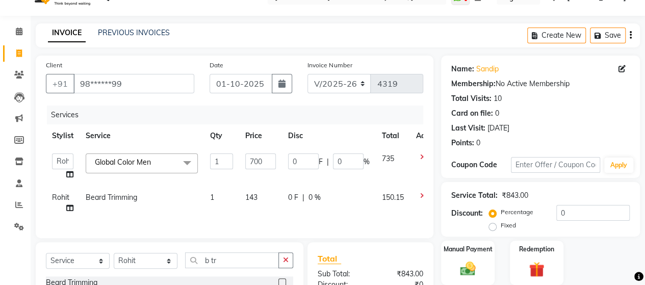
click at [263, 210] on td "143" at bounding box center [260, 203] width 43 height 34
select select "62464"
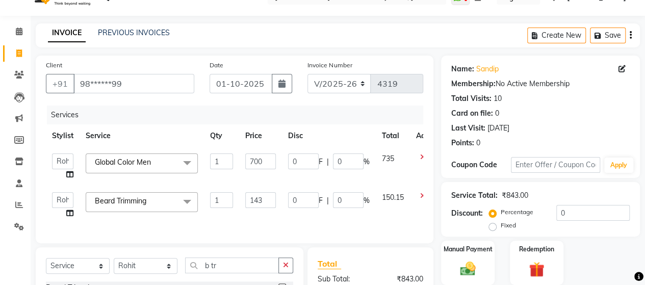
scroll to position [155, 0]
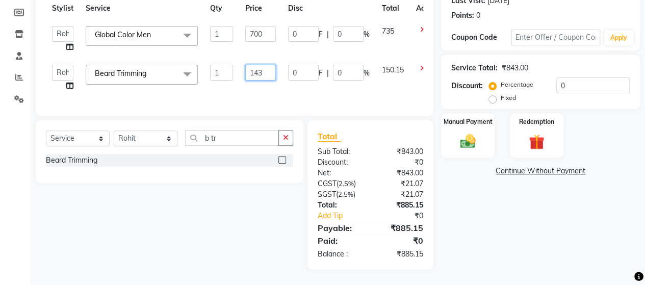
click at [269, 65] on input "143" at bounding box center [260, 73] width 31 height 16
type input "135"
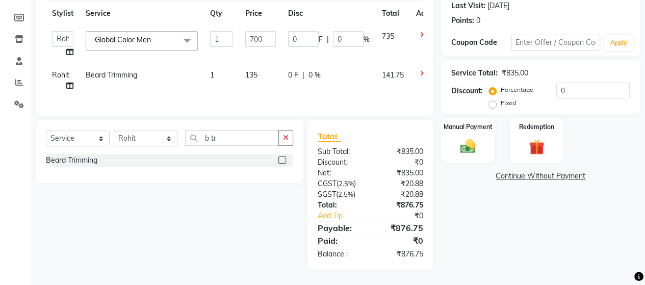
click at [265, 91] on div "Services Stylist Service Qty Price Disc Total Action Admin Datta Durga [PERSON_…" at bounding box center [235, 44] width 378 height 122
click at [256, 72] on span "135" at bounding box center [251, 74] width 12 height 9
select select "62464"
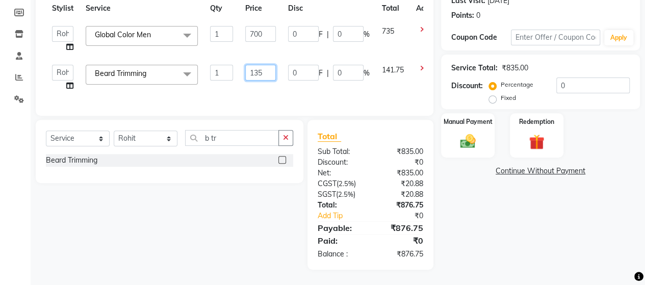
click at [262, 72] on input "135" at bounding box center [260, 73] width 31 height 16
type input "142"
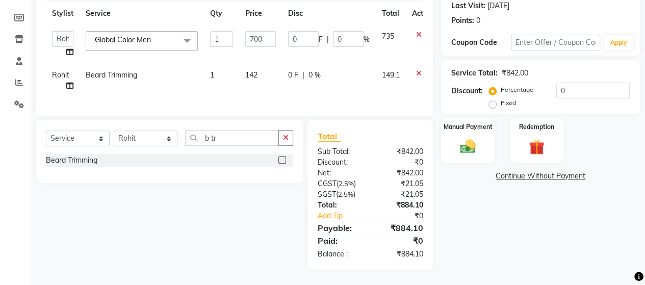
click at [259, 85] on td "142" at bounding box center [260, 81] width 43 height 34
select select "62464"
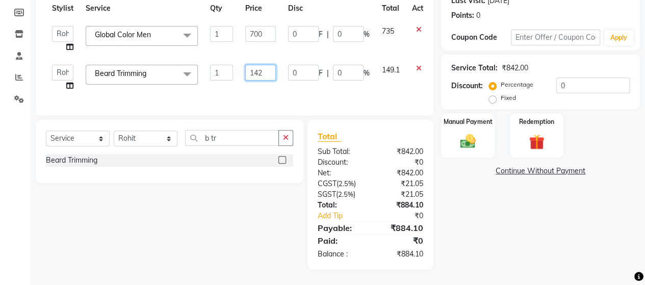
click at [266, 67] on input "142" at bounding box center [260, 73] width 31 height 16
type input "143"
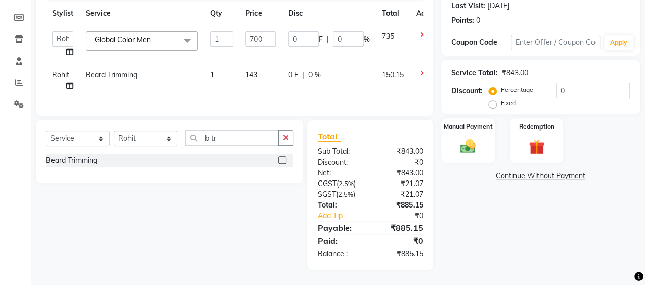
click at [279, 41] on td "700" at bounding box center [260, 44] width 43 height 39
click at [267, 33] on input "700" at bounding box center [260, 39] width 31 height 16
type input "7"
type input "690"
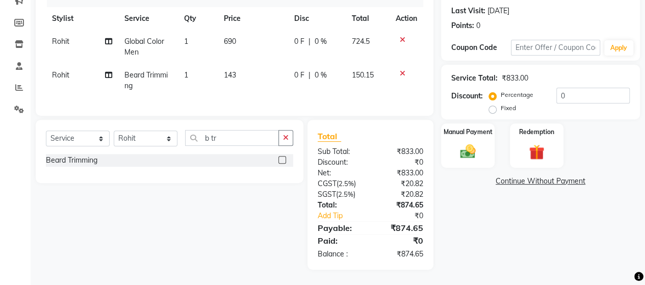
click at [286, 64] on tr "[PERSON_NAME] Trimming 1 143 0 F | 0 % 150.15" at bounding box center [235, 81] width 378 height 34
click at [251, 36] on td "690" at bounding box center [253, 47] width 70 height 34
select select "62464"
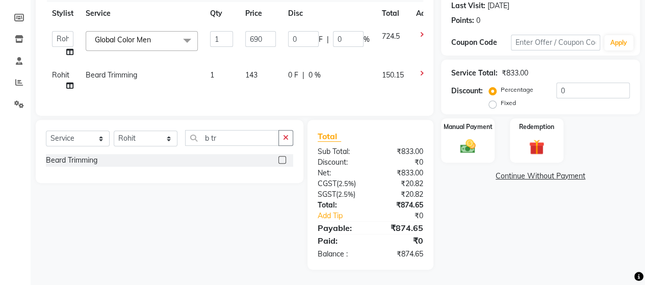
scroll to position [150, 0]
click at [264, 31] on input "690" at bounding box center [260, 39] width 31 height 16
type input "694"
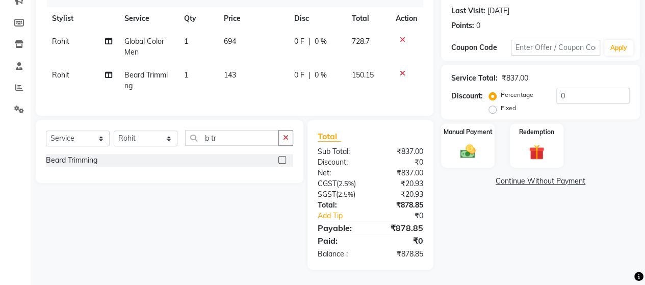
click at [269, 53] on td "694" at bounding box center [253, 47] width 70 height 34
select select "62464"
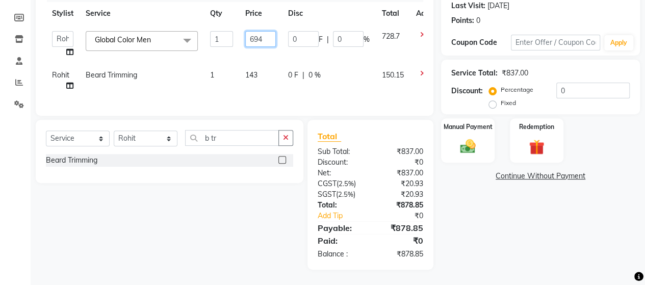
click at [266, 32] on input "694" at bounding box center [260, 39] width 31 height 16
type input "692"
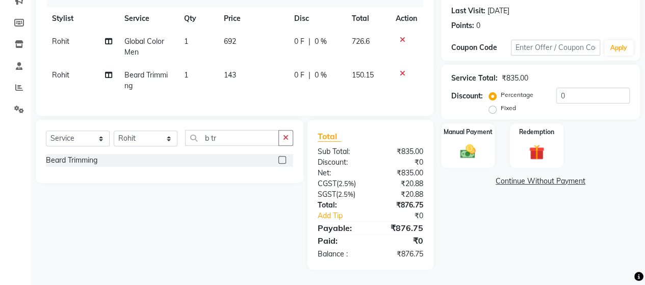
click at [328, 44] on td "0 F | 0 %" at bounding box center [317, 47] width 58 height 34
select select "62464"
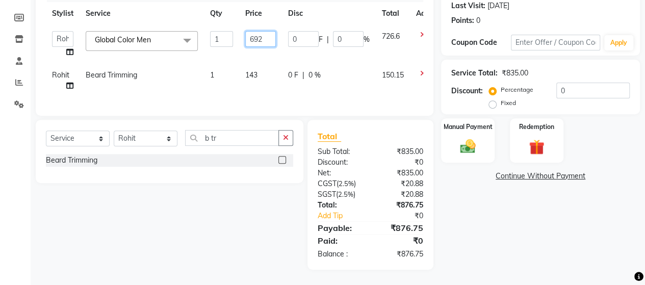
click at [265, 31] on input "692" at bounding box center [260, 39] width 31 height 16
type input "691"
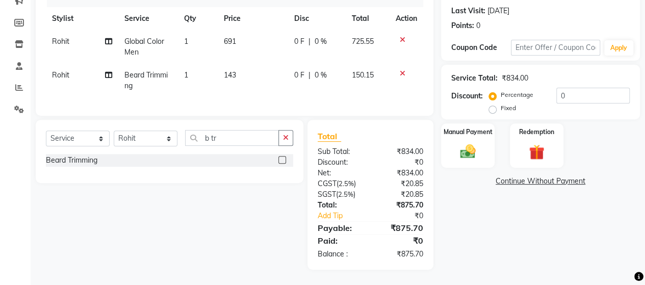
click at [288, 31] on td "0 F | 0 %" at bounding box center [317, 47] width 58 height 34
select select "62464"
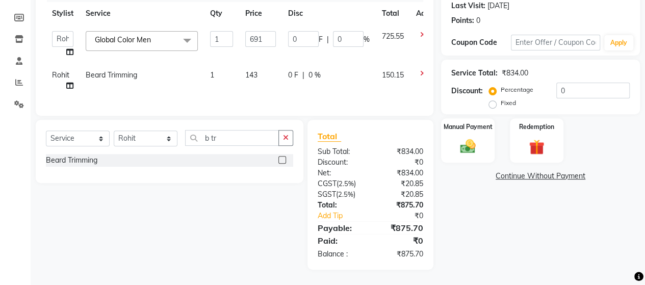
click at [265, 77] on td "143" at bounding box center [260, 81] width 43 height 34
select select "62464"
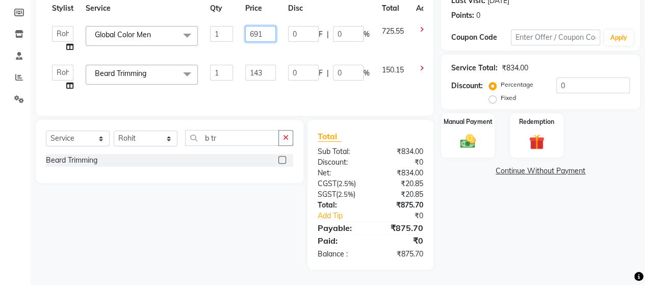
click at [264, 29] on input "691" at bounding box center [260, 34] width 31 height 16
type input "697"
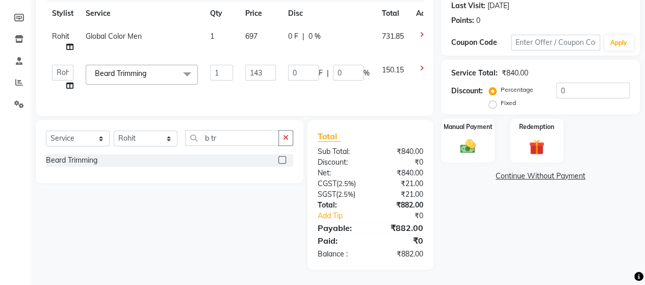
click at [273, 60] on td "143" at bounding box center [260, 78] width 43 height 39
click at [261, 29] on td "697" at bounding box center [260, 42] width 43 height 34
select select "62464"
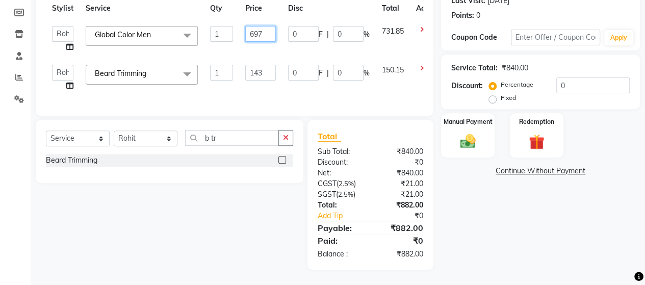
click at [263, 30] on input "697" at bounding box center [260, 34] width 31 height 16
type input "696"
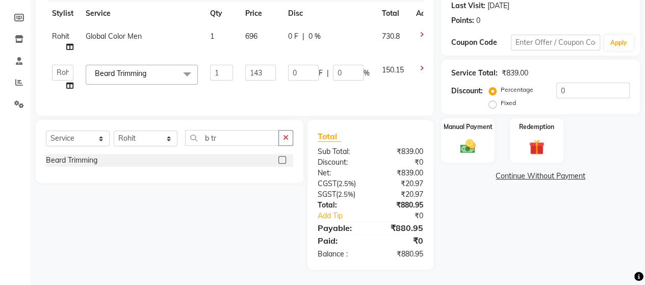
click at [271, 45] on td "696" at bounding box center [260, 42] width 43 height 34
select select "62464"
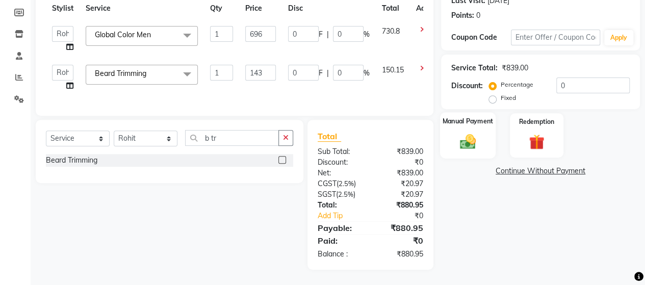
click at [462, 134] on img at bounding box center [468, 141] width 26 height 18
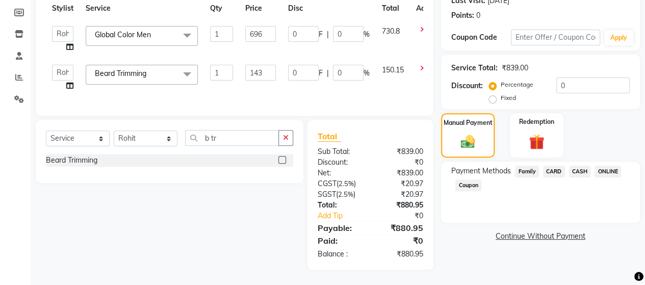
click at [584, 172] on span "CASH" at bounding box center [580, 172] width 22 height 12
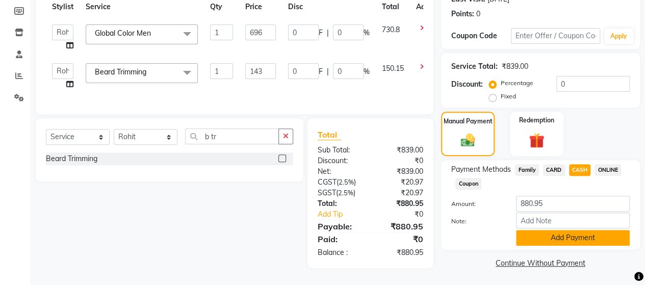
click at [568, 238] on button "Add Payment" at bounding box center [573, 238] width 114 height 16
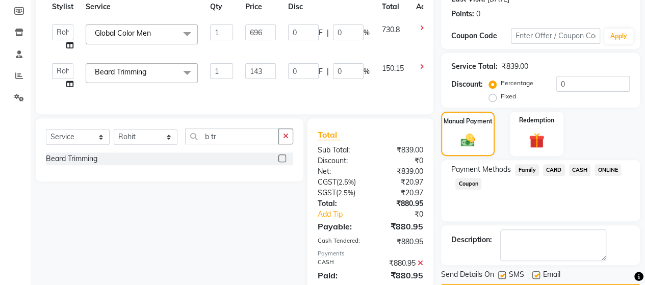
scroll to position [191, 0]
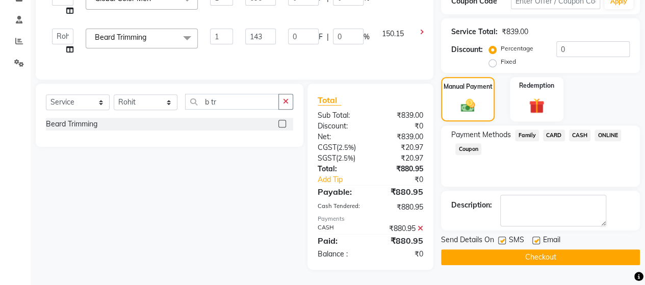
click at [579, 249] on button "Checkout" at bounding box center [540, 257] width 199 height 16
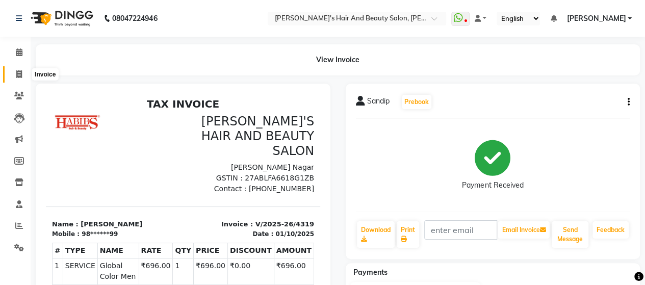
click at [20, 74] on icon at bounding box center [19, 74] width 6 height 8
select select "service"
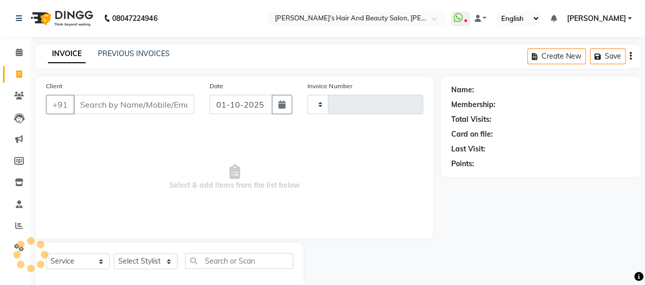
scroll to position [21, 0]
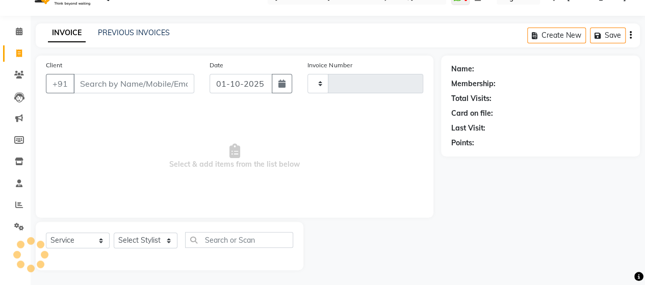
click at [131, 87] on input "Client" at bounding box center [133, 83] width 121 height 19
type input "4320"
select select "6429"
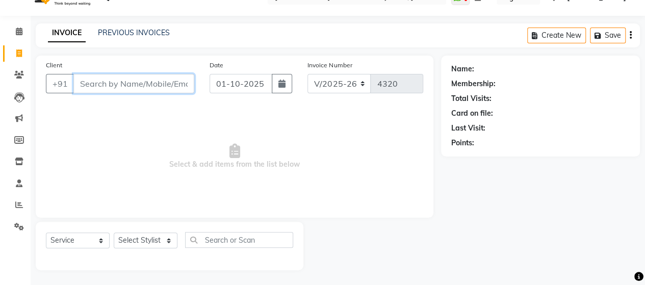
click at [115, 83] on input "Client" at bounding box center [133, 83] width 121 height 19
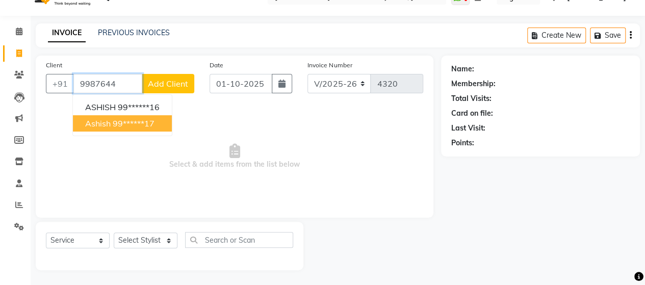
click at [143, 121] on ngb-highlight "99******17" at bounding box center [134, 123] width 42 height 10
type input "99******17"
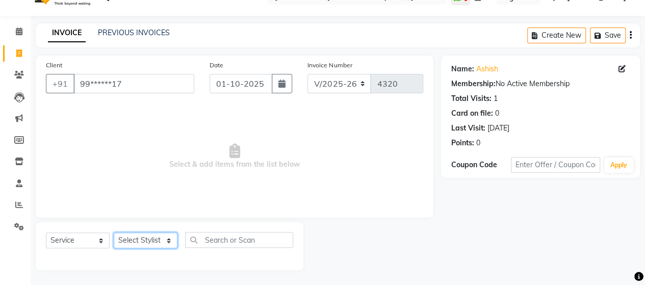
click at [154, 240] on select "Select Stylist Admin Datta Durga [PERSON_NAME] [PERSON_NAME] [PERSON_NAME] Rohit" at bounding box center [146, 241] width 64 height 16
select select "48826"
click at [114, 233] on select "Select Stylist Admin Datta Durga [PERSON_NAME] [PERSON_NAME] [PERSON_NAME] Rohit" at bounding box center [146, 241] width 64 height 16
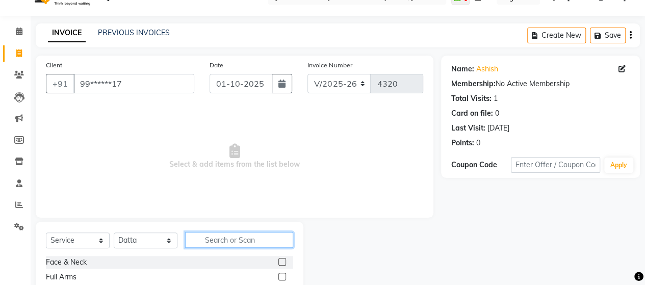
click at [228, 234] on input "text" at bounding box center [239, 240] width 108 height 16
type input "r"
type input "d"
type input "glo"
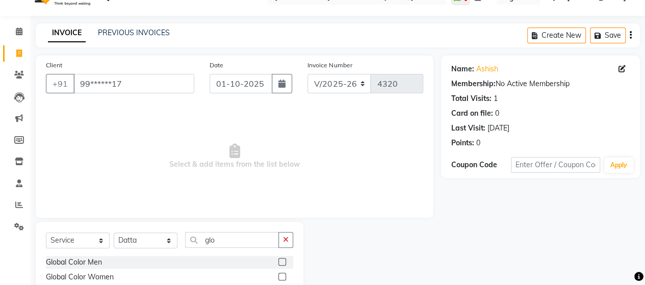
click at [280, 264] on label at bounding box center [283, 262] width 8 height 8
click at [280, 264] on input "checkbox" at bounding box center [282, 262] width 7 height 7
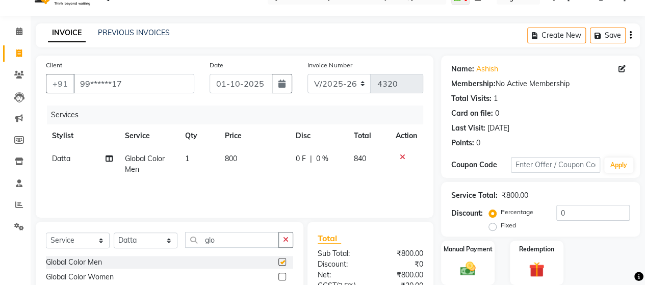
checkbox input "false"
click at [227, 176] on td "800" at bounding box center [254, 164] width 71 height 34
select select "48826"
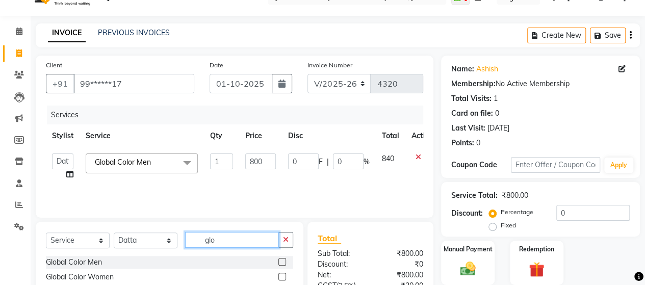
click at [225, 240] on input "glo" at bounding box center [232, 240] width 94 height 16
type input "g"
type input "dry"
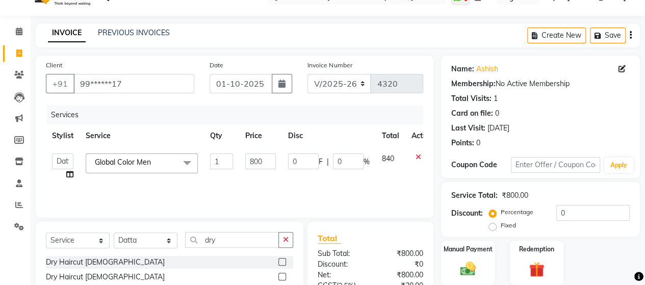
click at [284, 276] on div at bounding box center [286, 277] width 15 height 13
click at [284, 276] on label at bounding box center [283, 277] width 8 height 8
click at [284, 276] on input "checkbox" at bounding box center [282, 277] width 7 height 7
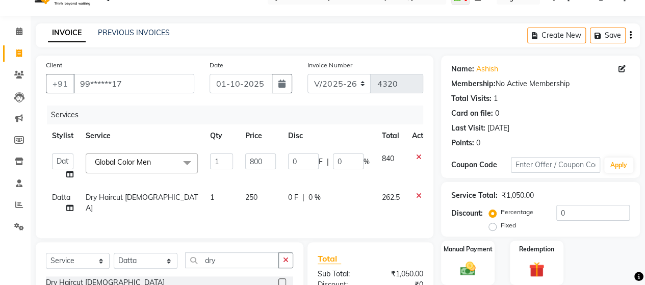
checkbox input "false"
click at [243, 258] on div "Select Service Product Membership Package Voucher Prepaid Gift Card Select Styl…" at bounding box center [170, 288] width 268 height 93
click at [243, 268] on input "dry" at bounding box center [232, 261] width 94 height 16
type input "d"
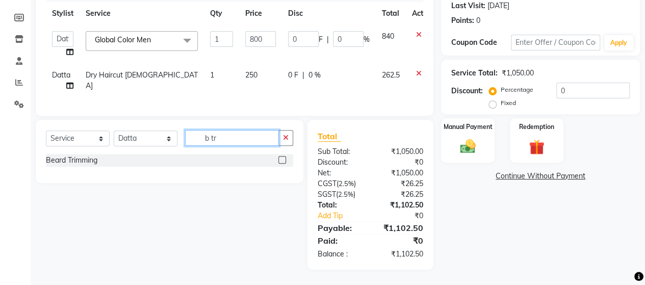
type input "b tr"
click at [284, 162] on label at bounding box center [283, 160] width 8 height 8
click at [284, 162] on input "checkbox" at bounding box center [282, 160] width 7 height 7
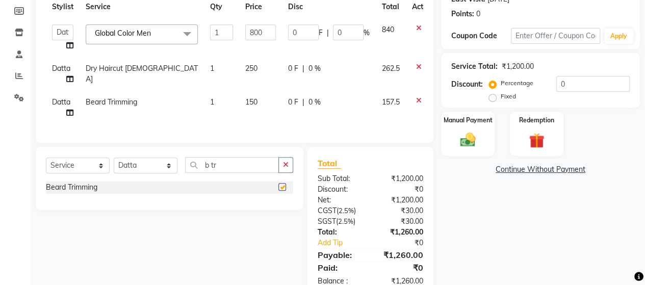
checkbox input "false"
click at [257, 70] on span "250" at bounding box center [251, 68] width 12 height 9
select select "48826"
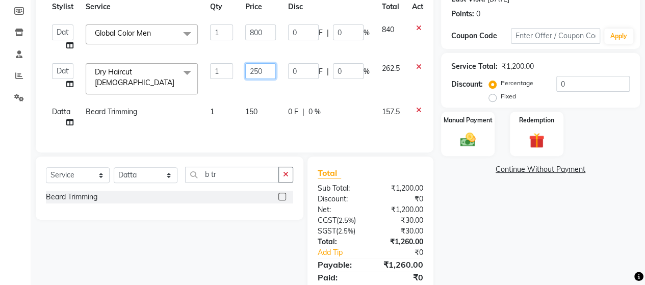
click at [269, 70] on input "250" at bounding box center [260, 71] width 31 height 16
type input "239"
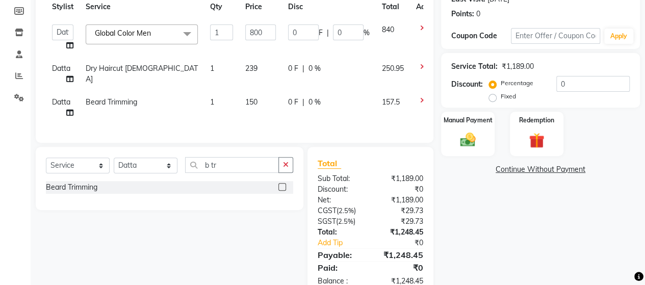
click at [264, 109] on td "150" at bounding box center [260, 108] width 43 height 34
select select "48826"
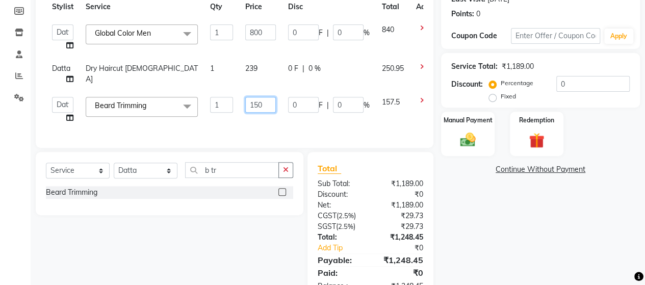
click at [264, 108] on input "150" at bounding box center [260, 105] width 31 height 16
type input "142"
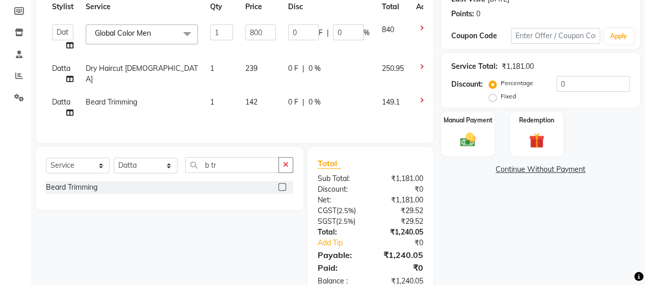
click at [266, 121] on td "142" at bounding box center [260, 108] width 43 height 34
select select "48826"
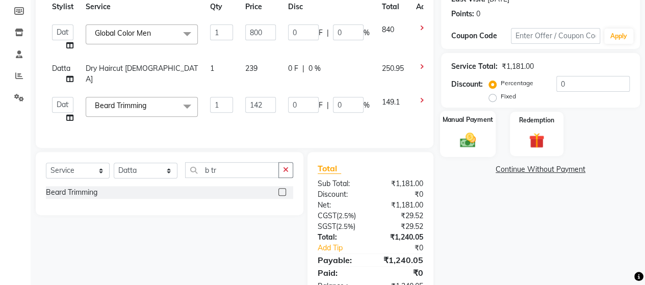
click at [476, 139] on img at bounding box center [468, 140] width 26 height 18
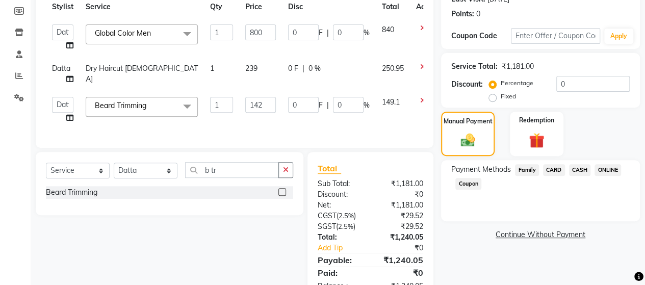
scroll to position [0, 0]
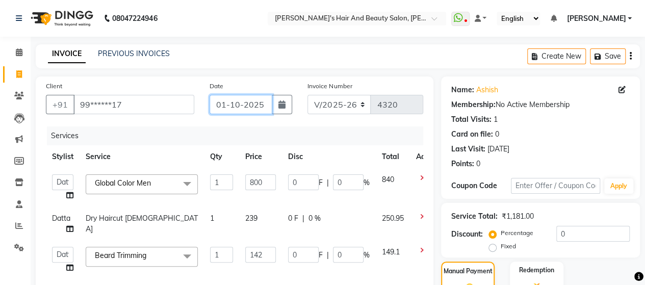
click at [235, 110] on input "01-10-2025" at bounding box center [241, 104] width 63 height 19
select select "10"
select select "2025"
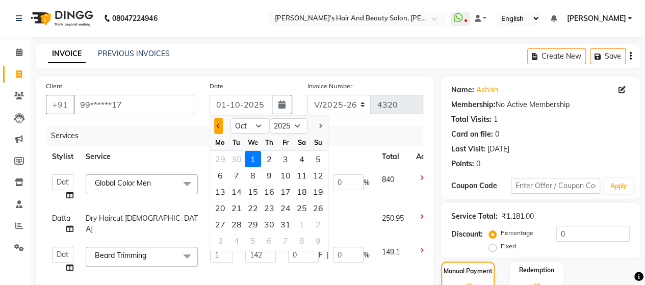
click at [222, 124] on button "Previous month" at bounding box center [218, 126] width 9 height 16
select select "9"
click at [239, 218] on div "30" at bounding box center [237, 224] width 16 height 16
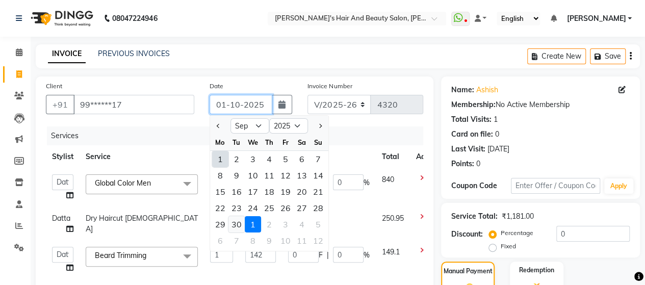
type input "30-09-2025"
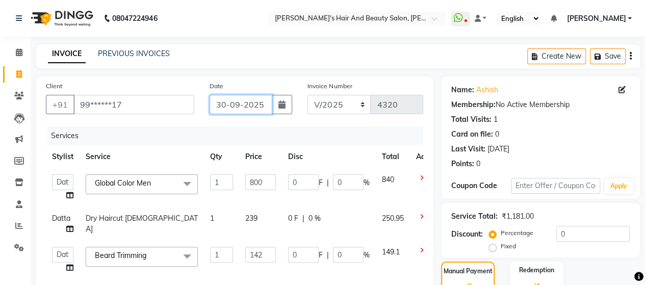
scroll to position [189, 0]
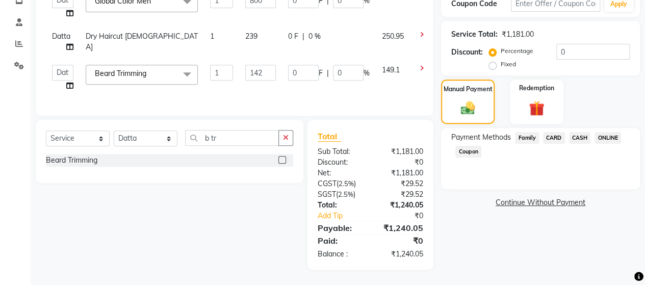
click at [606, 132] on span "ONLINE" at bounding box center [608, 138] width 27 height 12
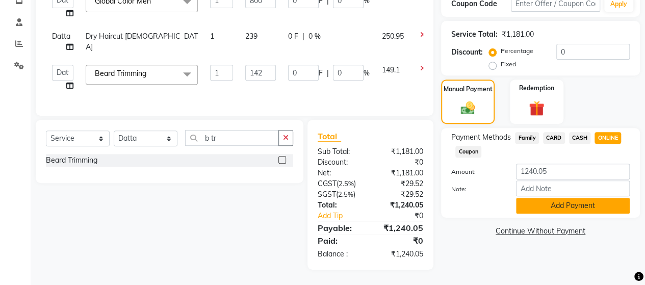
click at [578, 198] on button "Add Payment" at bounding box center [573, 206] width 114 height 16
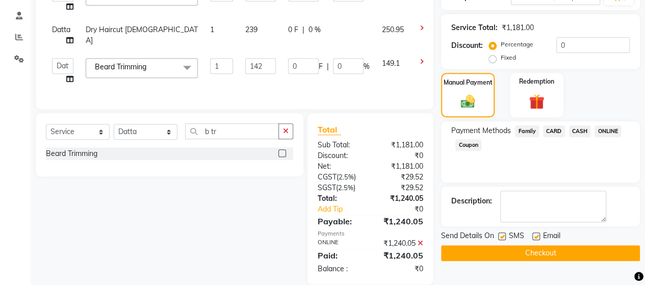
scroll to position [210, 0]
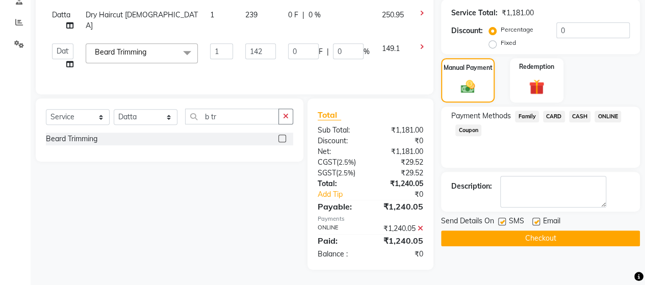
click at [574, 232] on button "Checkout" at bounding box center [540, 239] width 199 height 16
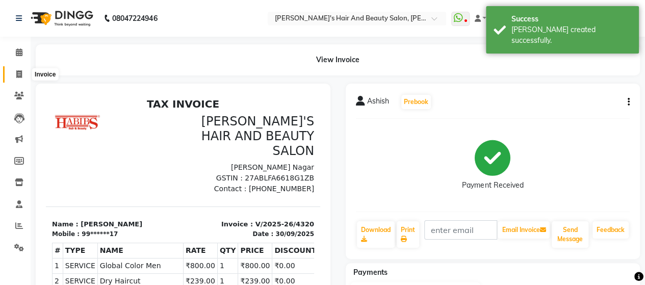
click at [15, 71] on span at bounding box center [19, 75] width 18 height 12
select select "6429"
select select "service"
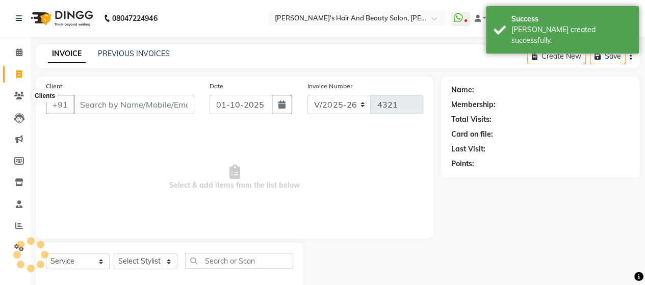
scroll to position [21, 0]
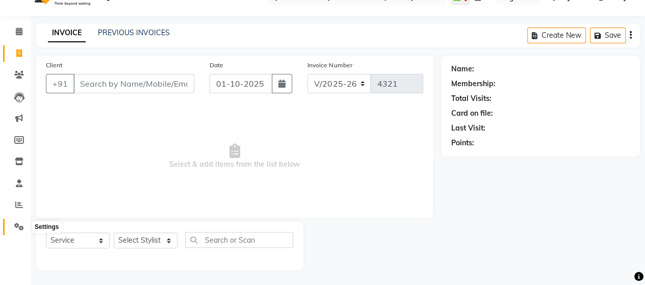
click at [19, 231] on icon at bounding box center [19, 227] width 10 height 8
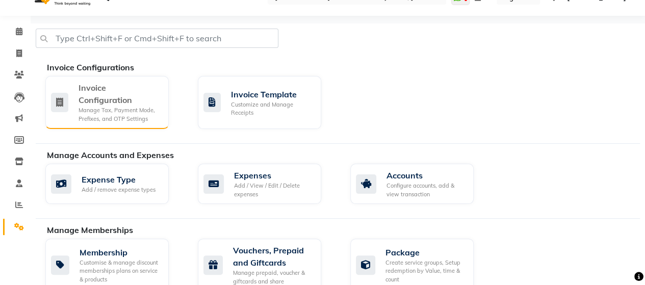
click at [109, 96] on div "Invoice Configuration" at bounding box center [120, 94] width 82 height 24
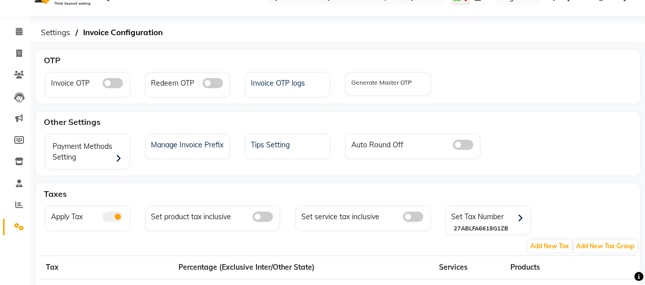
click at [411, 219] on span at bounding box center [413, 217] width 20 height 10
click at [403, 218] on input "checkbox" at bounding box center [403, 218] width 0 height 0
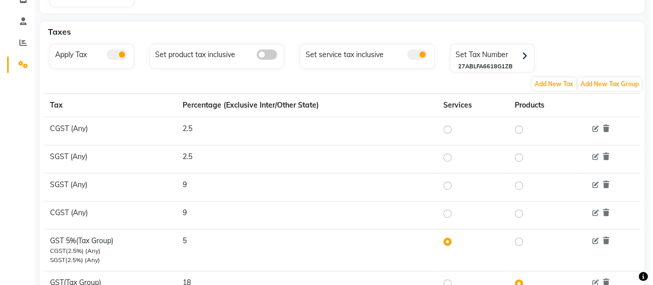
scroll to position [21, 0]
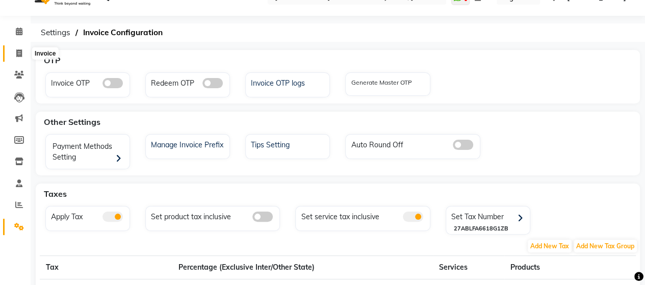
click at [15, 55] on span at bounding box center [19, 54] width 18 height 12
select select "service"
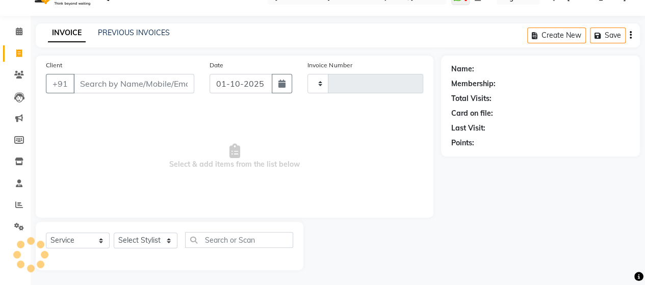
type input "4321"
select select "6429"
click at [93, 81] on input "Client" at bounding box center [133, 83] width 121 height 19
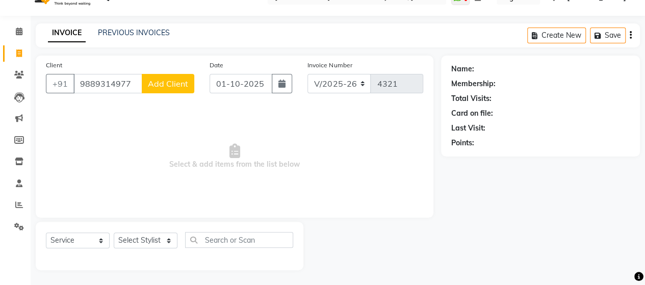
type input "9889314977"
click at [155, 85] on span "Add Client" at bounding box center [168, 84] width 40 height 10
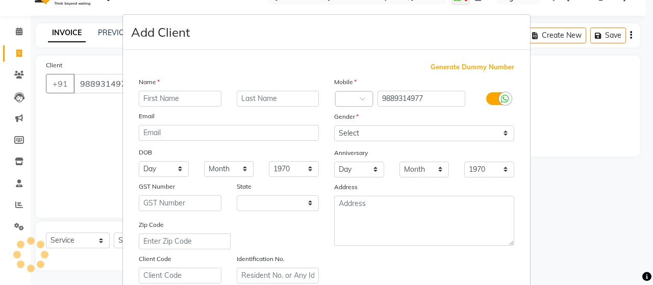
select select "22"
click at [182, 96] on input "text" at bounding box center [180, 99] width 83 height 16
type input "[PERSON_NAME]"
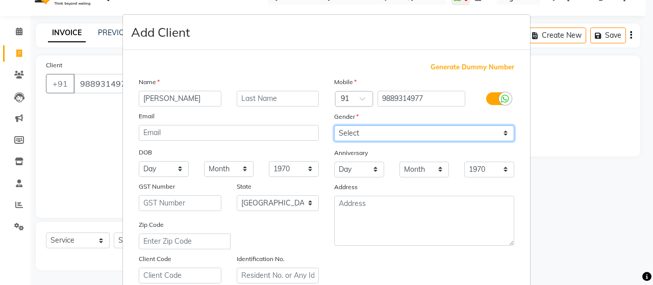
click at [349, 133] on select "Select [DEMOGRAPHIC_DATA] [DEMOGRAPHIC_DATA] Other Prefer Not To Say" at bounding box center [424, 134] width 180 height 16
select select "[DEMOGRAPHIC_DATA]"
click at [334, 126] on select "Select [DEMOGRAPHIC_DATA] [DEMOGRAPHIC_DATA] Other Prefer Not To Say" at bounding box center [424, 134] width 180 height 16
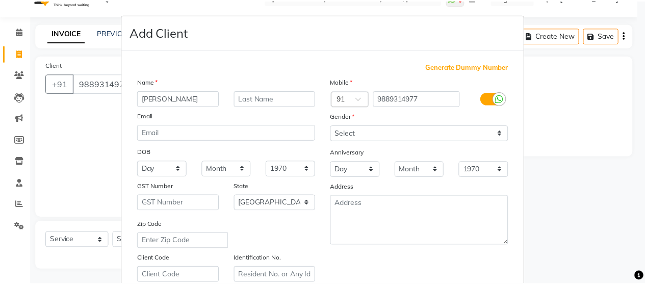
scroll to position [184, 0]
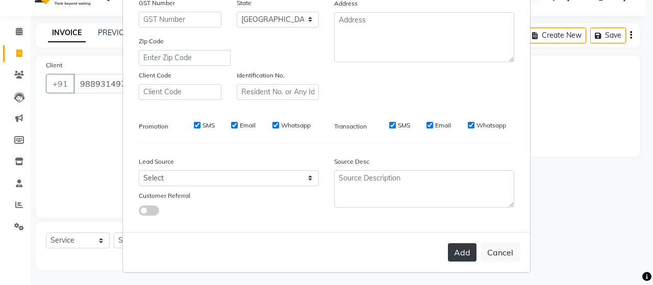
click at [459, 243] on button "Add" at bounding box center [462, 252] width 29 height 18
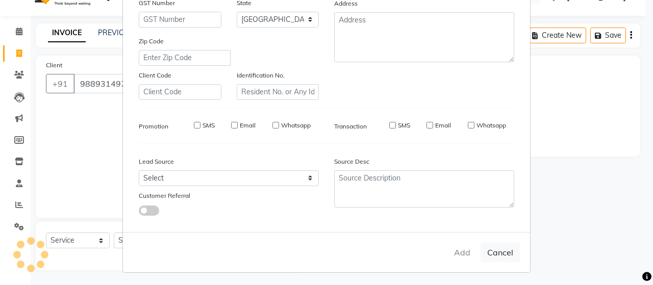
type input "98******77"
select select
select select "null"
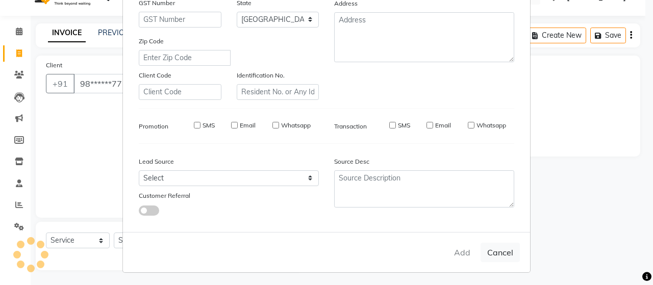
select select
checkbox input "false"
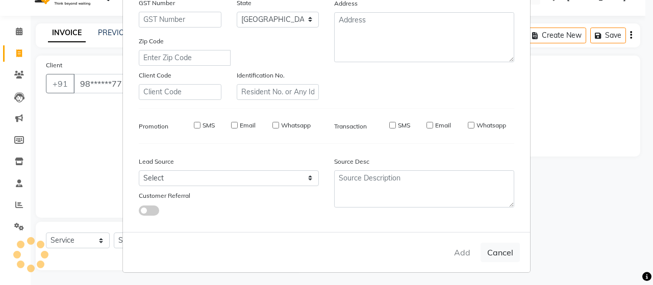
checkbox input "false"
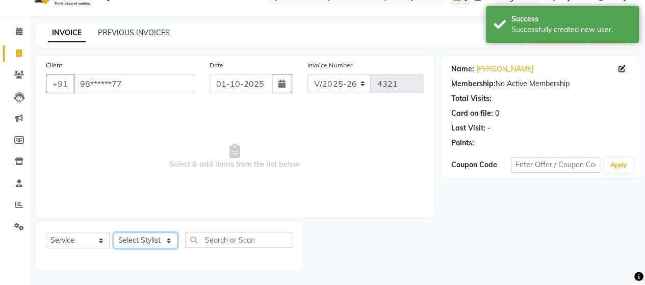
click at [159, 238] on select "Select Stylist Admin Datta Durga [PERSON_NAME] [PERSON_NAME] [PERSON_NAME] Rohit" at bounding box center [146, 241] width 64 height 16
select select "48826"
click at [114, 233] on select "Select Stylist Admin Datta Durga [PERSON_NAME] [PERSON_NAME] [PERSON_NAME] Rohit" at bounding box center [146, 241] width 64 height 16
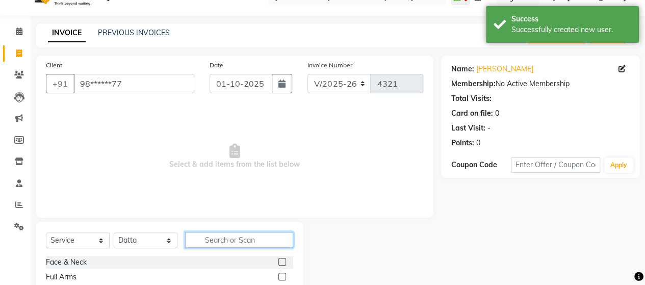
click at [203, 241] on input "text" at bounding box center [239, 240] width 108 height 16
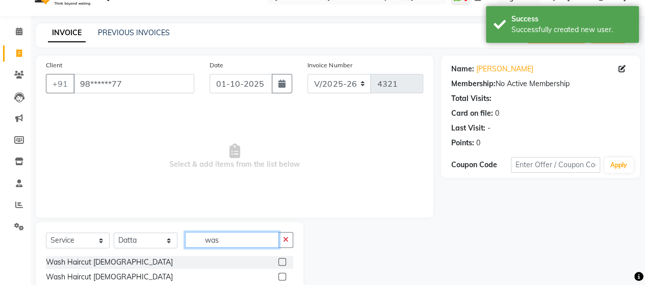
type input "was"
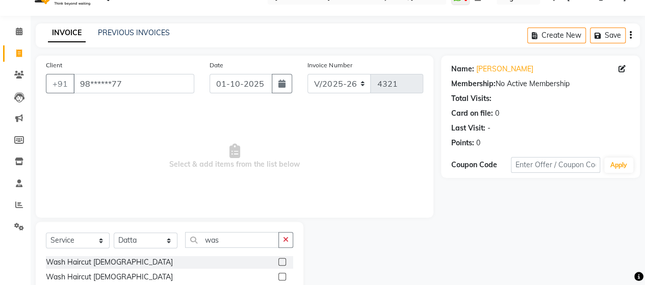
click at [285, 277] on label at bounding box center [283, 277] width 8 height 8
click at [285, 277] on input "checkbox" at bounding box center [282, 277] width 7 height 7
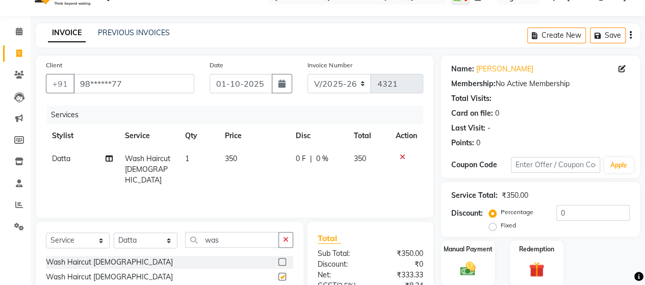
checkbox input "false"
click at [236, 86] on input "01-10-2025" at bounding box center [241, 83] width 63 height 19
select select "10"
select select "2025"
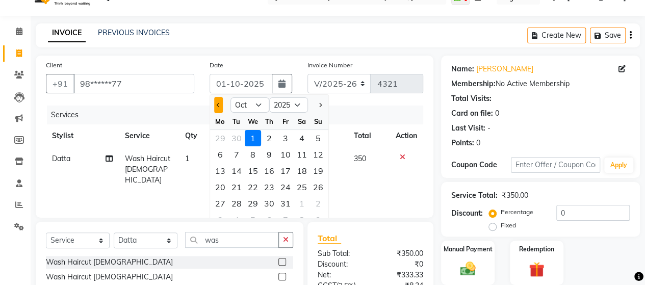
click at [219, 106] on button "Previous month" at bounding box center [218, 105] width 9 height 16
select select "9"
click at [236, 206] on div "30" at bounding box center [237, 203] width 16 height 16
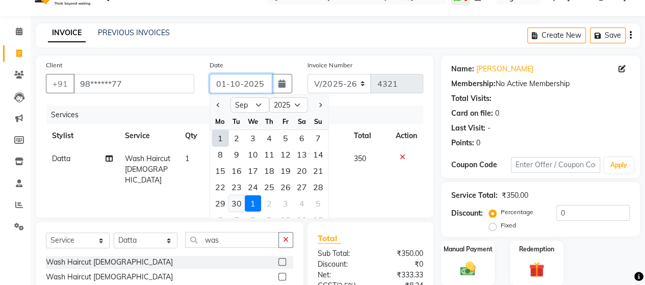
type input "30-09-2025"
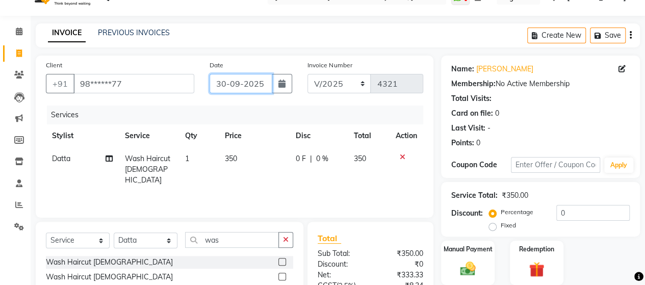
scroll to position [122, 0]
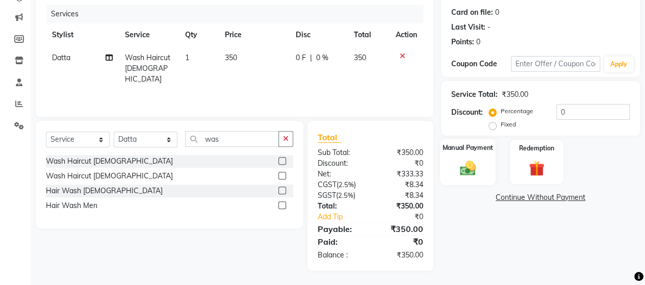
click at [467, 173] on img at bounding box center [468, 168] width 26 height 18
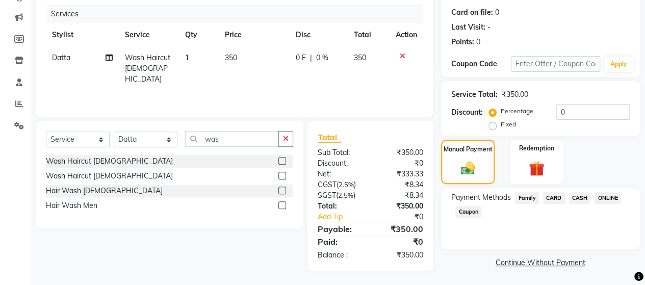
click at [613, 201] on span "ONLINE" at bounding box center [608, 198] width 27 height 12
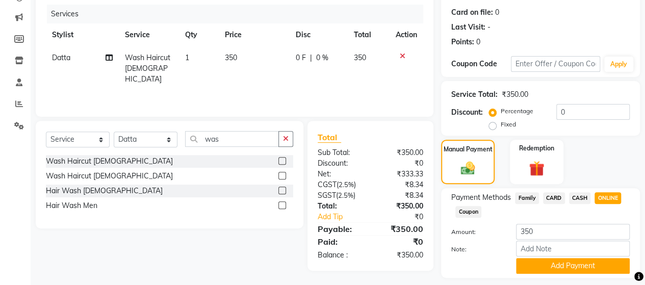
click at [575, 197] on span "CASH" at bounding box center [580, 198] width 22 height 12
click at [557, 264] on button "Add Payment" at bounding box center [573, 266] width 114 height 16
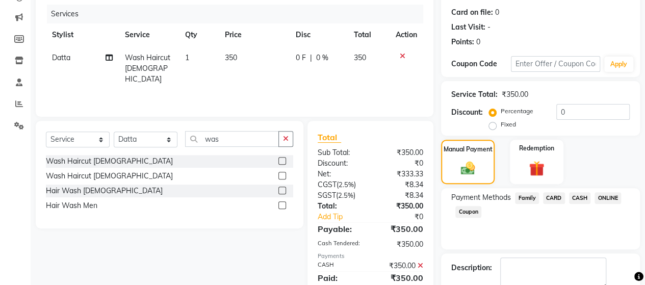
scroll to position [179, 0]
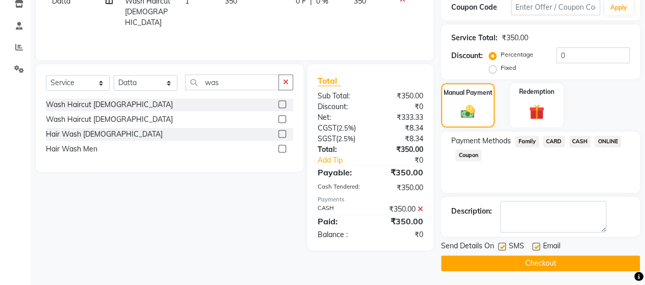
click at [561, 265] on button "Checkout" at bounding box center [540, 264] width 199 height 16
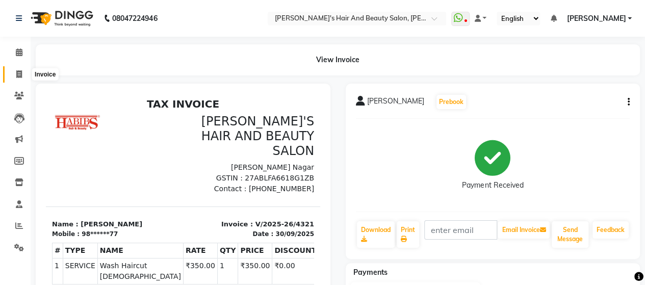
click at [15, 75] on span at bounding box center [19, 75] width 18 height 12
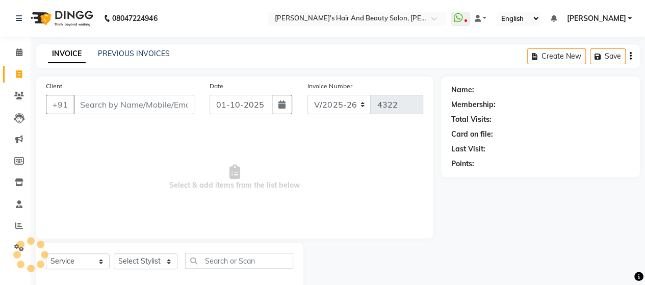
scroll to position [21, 0]
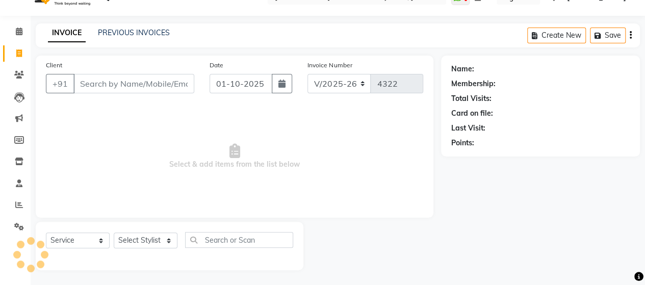
click at [132, 78] on input "Client" at bounding box center [133, 83] width 121 height 19
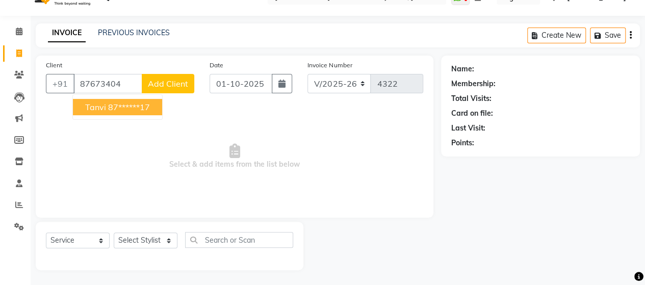
click at [134, 109] on ngb-highlight "87******17" at bounding box center [129, 107] width 42 height 10
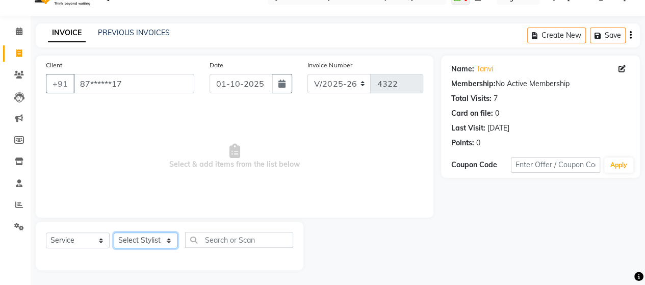
click at [153, 242] on select "Select Stylist Admin Datta Durga [PERSON_NAME] [PERSON_NAME] [PERSON_NAME] Rohit" at bounding box center [146, 241] width 64 height 16
click at [243, 90] on input "01-10-2025" at bounding box center [241, 83] width 63 height 19
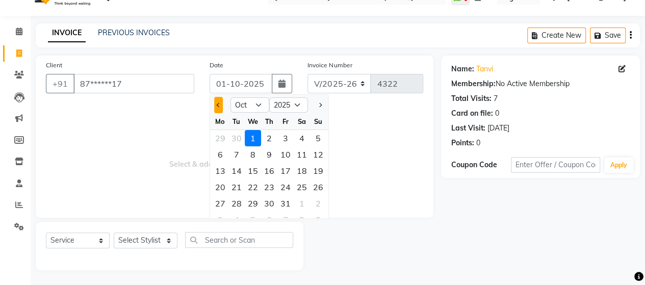
click at [215, 109] on button "Previous month" at bounding box center [218, 105] width 9 height 16
click at [238, 201] on div "30" at bounding box center [237, 203] width 16 height 16
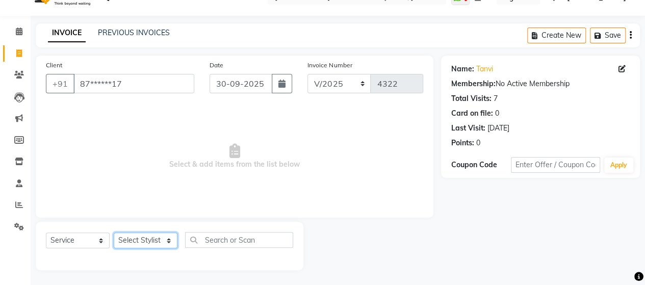
click at [142, 242] on select "Select Stylist Admin Datta Durga [PERSON_NAME] [PERSON_NAME] [PERSON_NAME] Rohit" at bounding box center [146, 241] width 64 height 16
click at [114, 233] on select "Select Stylist Admin Datta Durga [PERSON_NAME] [PERSON_NAME] [PERSON_NAME] Rohit" at bounding box center [146, 241] width 64 height 16
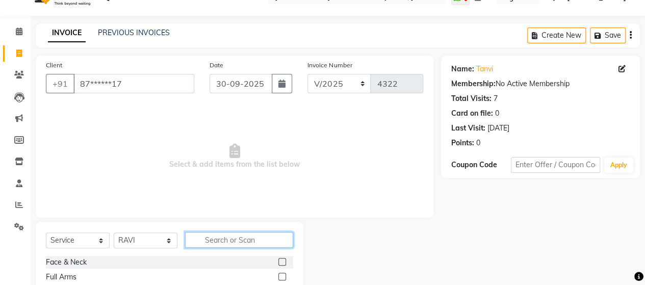
click at [204, 241] on input "text" at bounding box center [239, 240] width 108 height 16
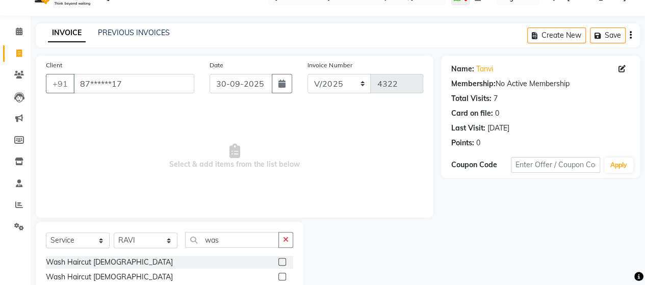
click at [280, 260] on label at bounding box center [283, 262] width 8 height 8
click at [280, 260] on input "checkbox" at bounding box center [282, 262] width 7 height 7
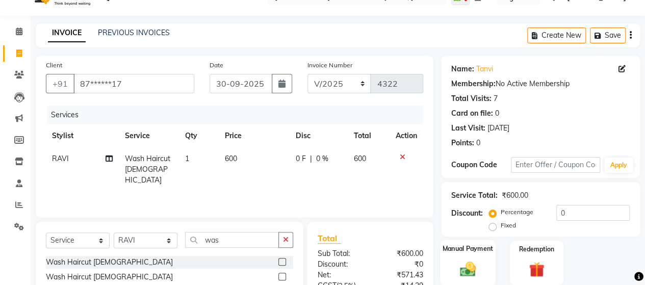
click at [469, 260] on img at bounding box center [468, 269] width 26 height 18
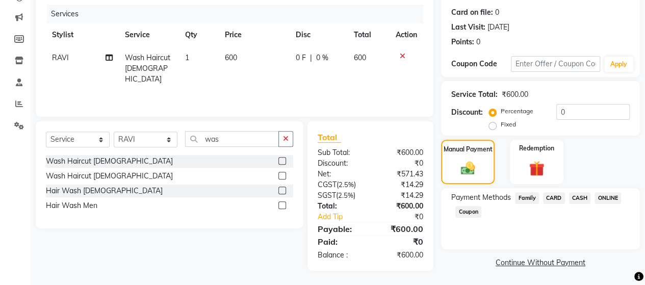
click at [553, 196] on span "CARD" at bounding box center [554, 198] width 22 height 12
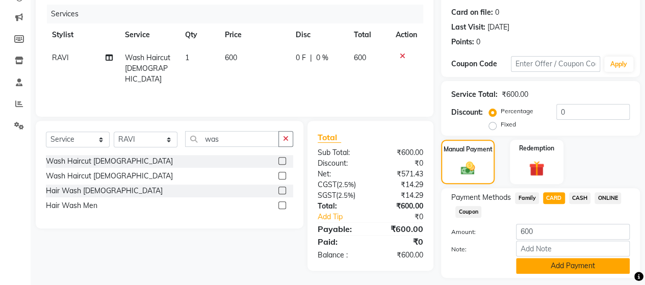
click at [546, 265] on button "Add Payment" at bounding box center [573, 266] width 114 height 16
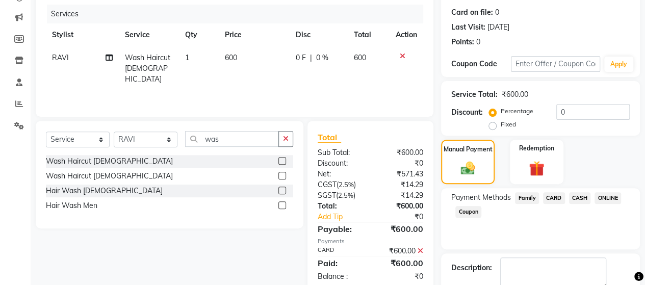
scroll to position [179, 0]
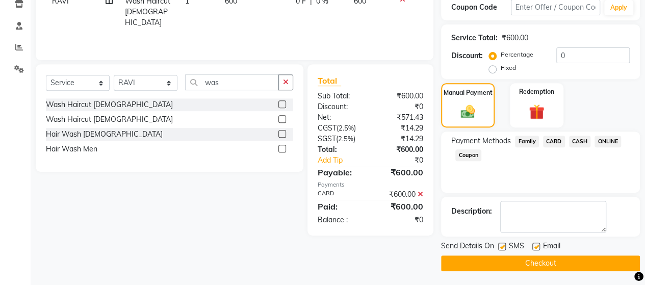
click at [585, 256] on button "Checkout" at bounding box center [540, 264] width 199 height 16
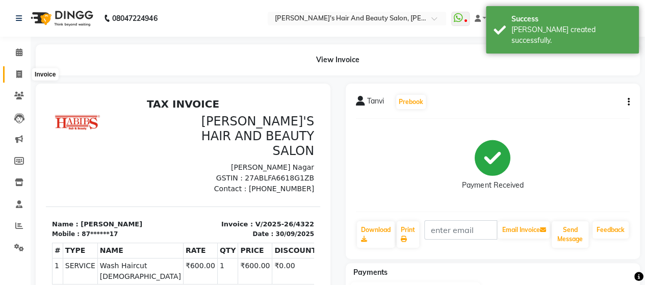
click at [17, 71] on icon at bounding box center [19, 74] width 6 height 8
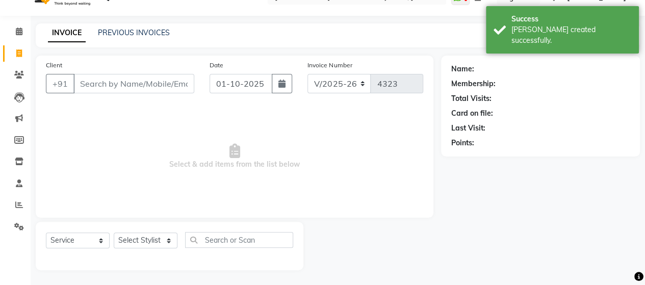
click at [100, 81] on input "Client" at bounding box center [133, 83] width 121 height 19
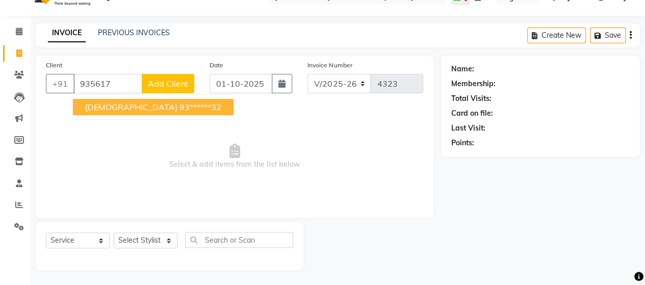
click at [104, 105] on span "[DEMOGRAPHIC_DATA]" at bounding box center [131, 107] width 92 height 10
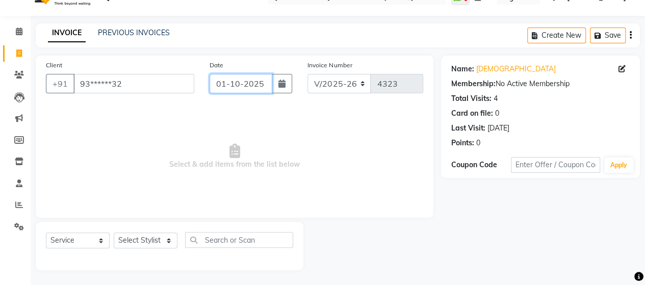
click at [228, 85] on input "01-10-2025" at bounding box center [241, 83] width 63 height 19
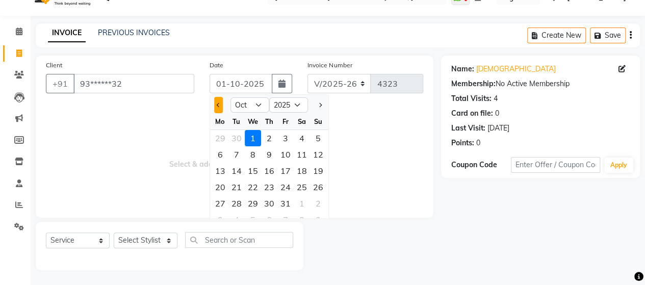
click at [216, 111] on button "Previous month" at bounding box center [218, 105] width 9 height 16
click at [236, 199] on div "30" at bounding box center [237, 203] width 16 height 16
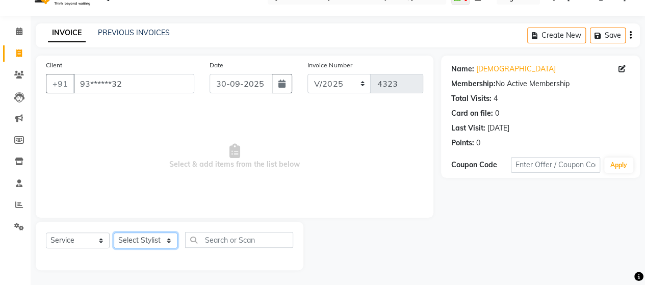
click at [145, 240] on select "Select Stylist Admin Datta Durga [PERSON_NAME] [PERSON_NAME] [PERSON_NAME] Rohit" at bounding box center [146, 241] width 64 height 16
click at [114, 233] on select "Select Stylist Admin Datta Durga [PERSON_NAME] [PERSON_NAME] [PERSON_NAME] Rohit" at bounding box center [146, 241] width 64 height 16
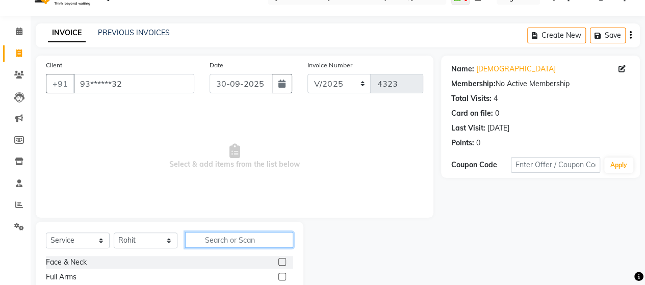
click at [219, 233] on input "text" at bounding box center [239, 240] width 108 height 16
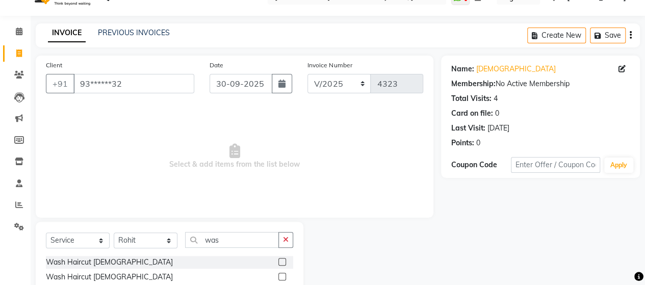
click at [283, 277] on label at bounding box center [283, 277] width 8 height 8
click at [283, 277] on input "checkbox" at bounding box center [282, 277] width 7 height 7
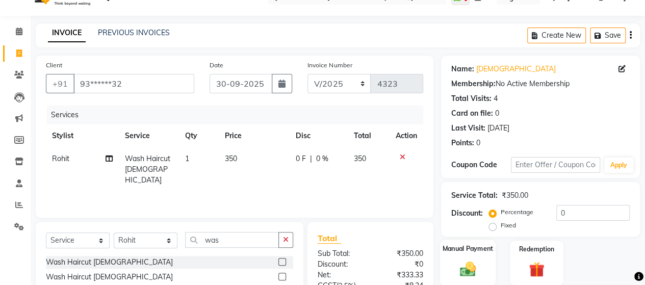
click at [478, 252] on label "Manual Payment" at bounding box center [468, 249] width 51 height 10
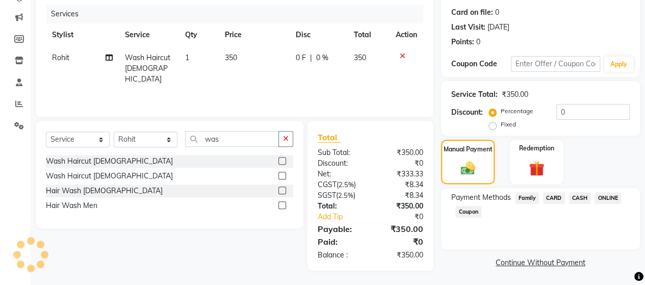
click at [555, 196] on span "CARD" at bounding box center [554, 198] width 22 height 12
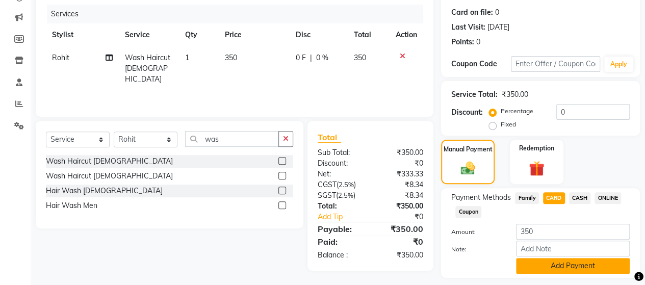
click at [537, 270] on button "Add Payment" at bounding box center [573, 266] width 114 height 16
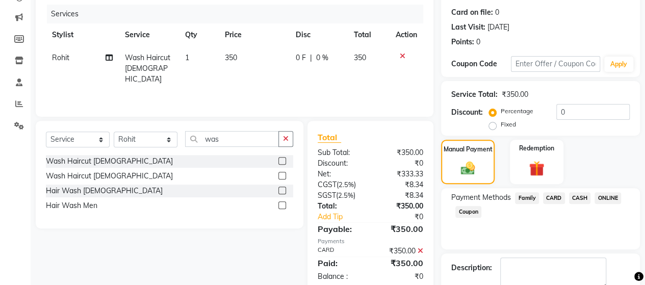
scroll to position [179, 0]
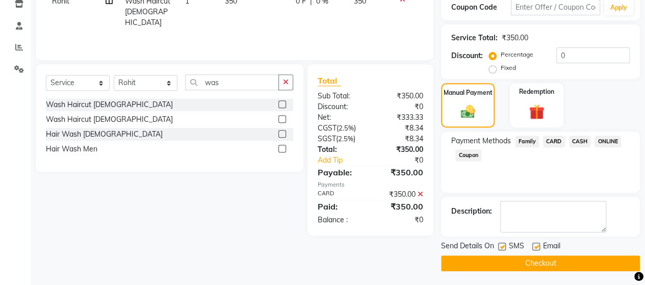
click at [578, 262] on button "Checkout" at bounding box center [540, 264] width 199 height 16
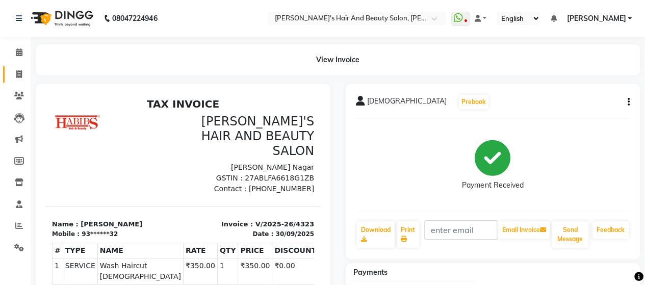
click at [26, 80] on link "Invoice" at bounding box center [15, 74] width 24 height 17
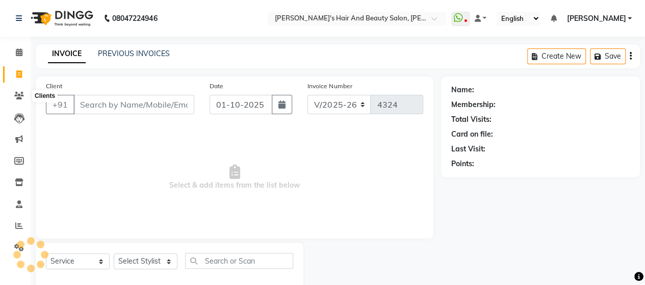
scroll to position [21, 0]
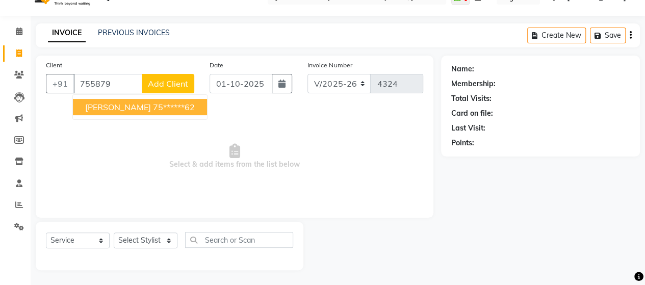
click at [153, 108] on ngb-highlight "75******62" at bounding box center [174, 107] width 42 height 10
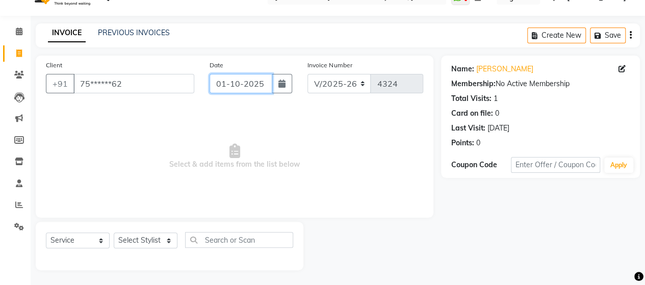
click at [244, 90] on input "01-10-2025" at bounding box center [241, 83] width 63 height 19
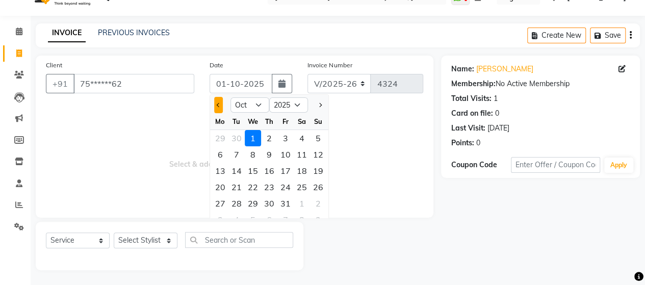
click at [221, 110] on button "Previous month" at bounding box center [218, 105] width 9 height 16
click at [241, 196] on div "30" at bounding box center [237, 203] width 16 height 16
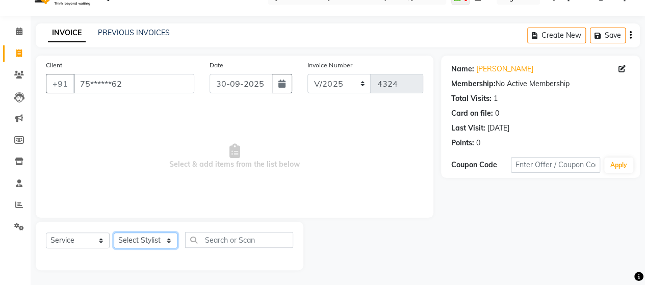
click at [140, 239] on select "Select Stylist Admin Datta Durga [PERSON_NAME] [PERSON_NAME] [PERSON_NAME] Rohit" at bounding box center [146, 241] width 64 height 16
click at [114, 233] on select "Select Stylist Admin Datta Durga [PERSON_NAME] [PERSON_NAME] [PERSON_NAME] Rohit" at bounding box center [146, 241] width 64 height 16
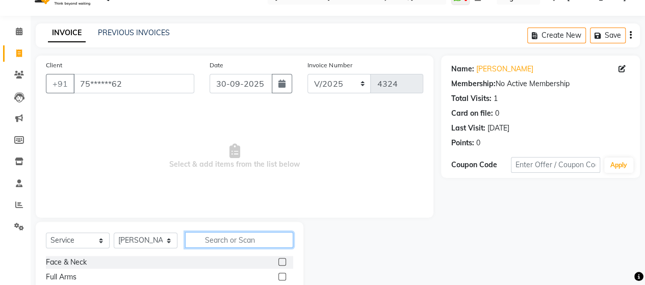
click at [233, 236] on input "text" at bounding box center [239, 240] width 108 height 16
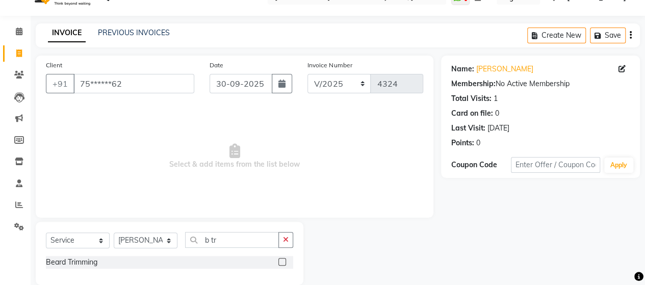
click at [282, 262] on label at bounding box center [283, 262] width 8 height 8
click at [282, 262] on input "checkbox" at bounding box center [282, 262] width 7 height 7
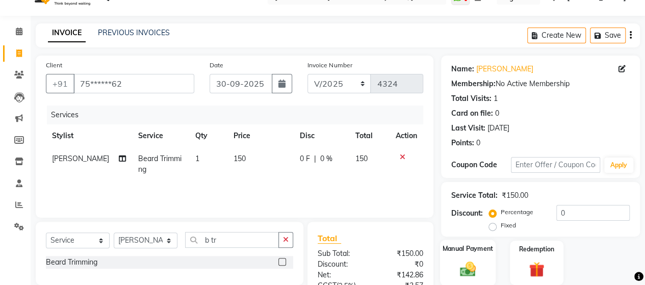
click at [478, 264] on img at bounding box center [468, 269] width 26 height 18
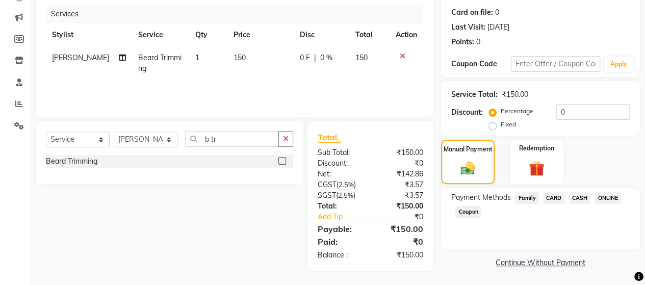
click at [578, 192] on span "CASH" at bounding box center [580, 198] width 22 height 12
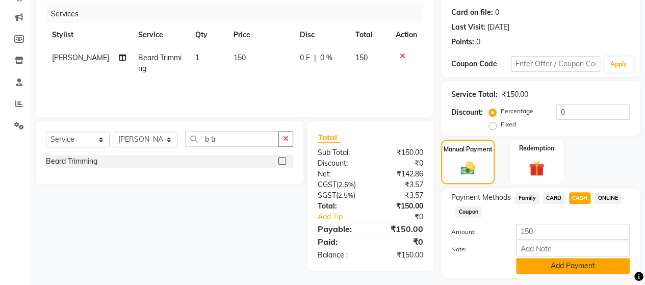
click at [562, 264] on button "Add Payment" at bounding box center [573, 266] width 114 height 16
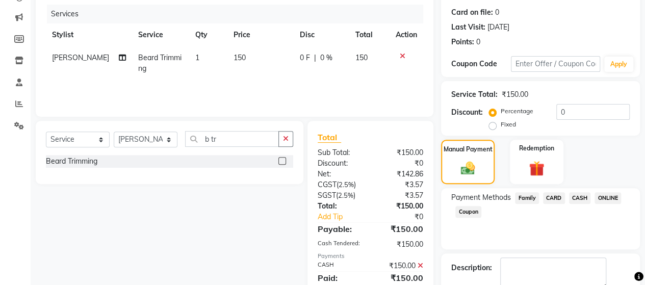
scroll to position [179, 0]
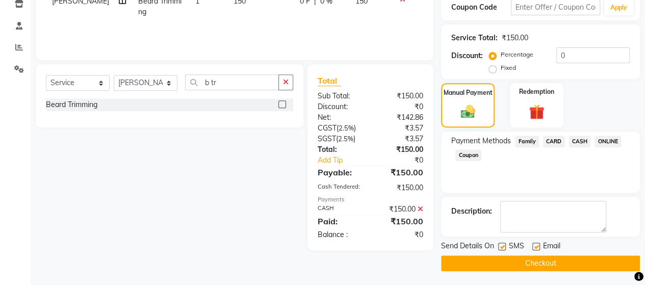
click at [577, 266] on button "Checkout" at bounding box center [540, 264] width 199 height 16
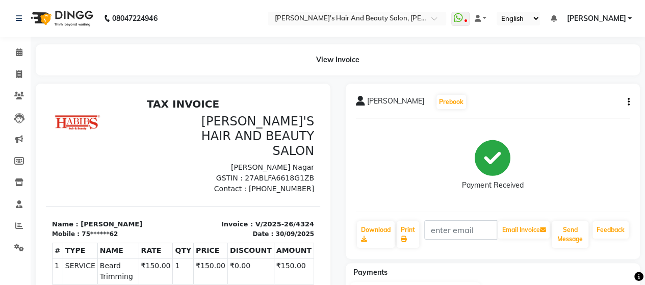
scroll to position [151, 0]
